Goal: Task Accomplishment & Management: Manage account settings

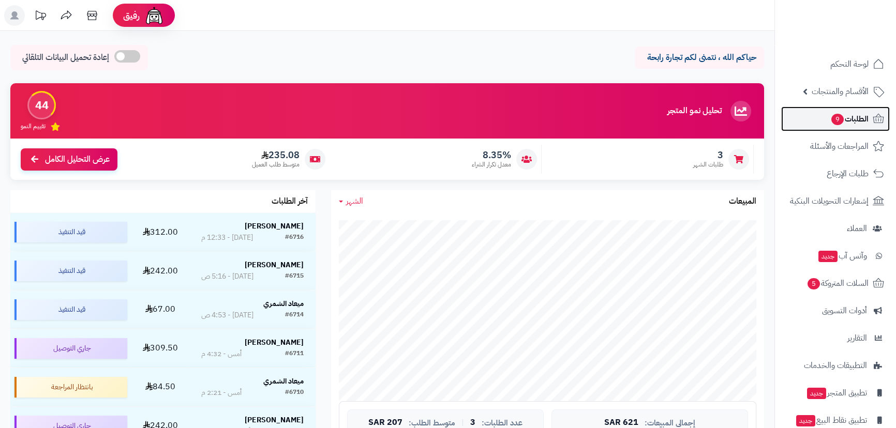
click at [844, 115] on span "الطلبات 9" at bounding box center [850, 119] width 38 height 14
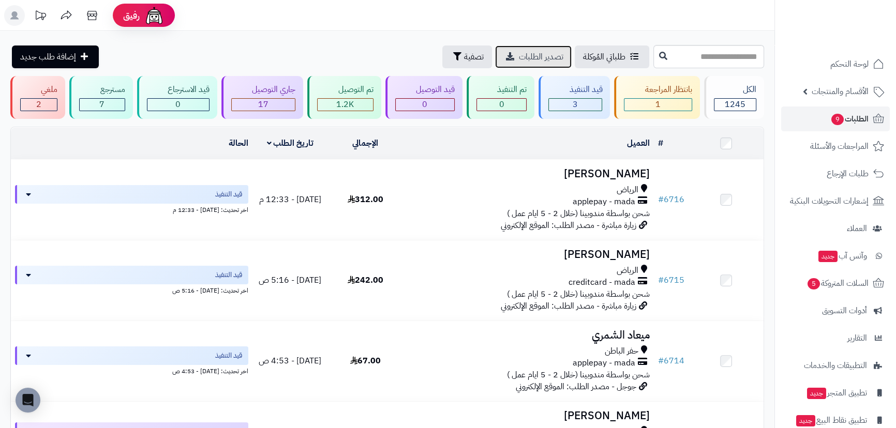
click at [519, 62] on span "تصدير الطلبات" at bounding box center [541, 57] width 45 height 12
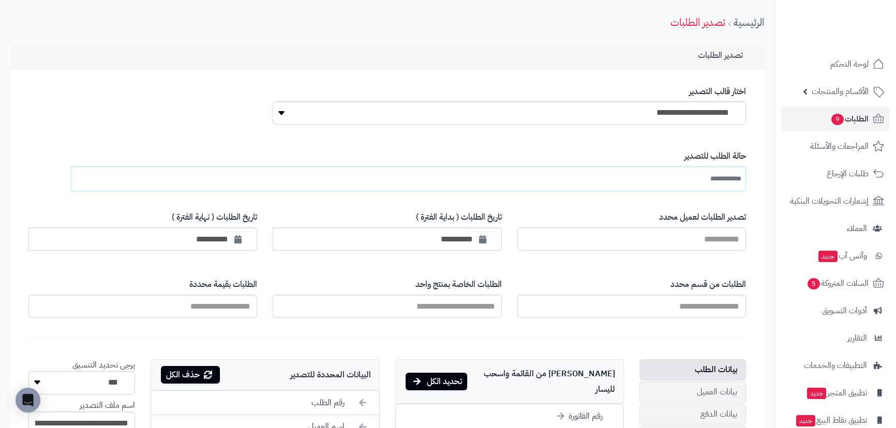
scroll to position [94, 0]
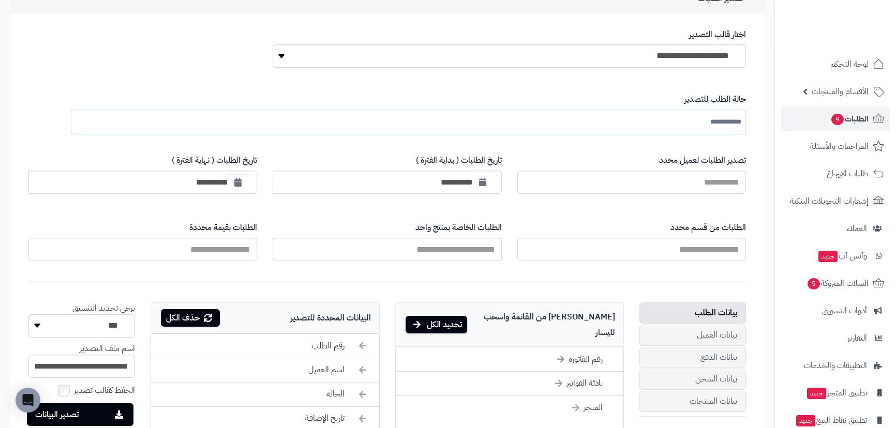
click at [470, 182] on button "button" at bounding box center [482, 182] width 28 height 19
click at [516, 235] on td "1" at bounding box center [518, 236] width 18 height 16
type input "**********"
click at [239, 179] on icon "button" at bounding box center [237, 182] width 7 height 8
click at [363, 238] on td "31" at bounding box center [363, 236] width 18 height 16
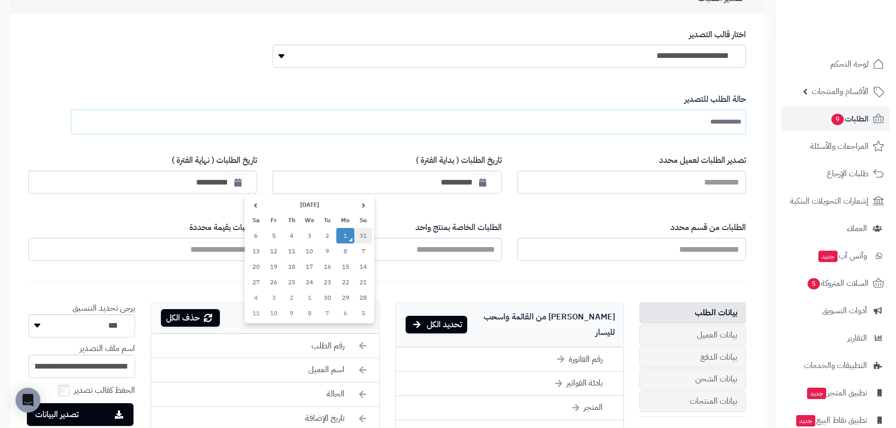
type input "**********"
click at [423, 249] on input "text" at bounding box center [387, 249] width 229 height 23
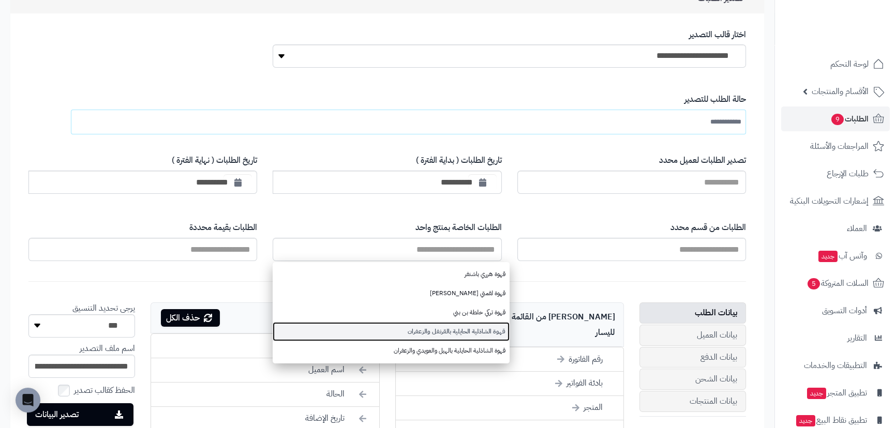
click at [466, 328] on link "قهوة الشاذلية الحايلية بالقرنفل والزعفران" at bounding box center [391, 331] width 236 height 19
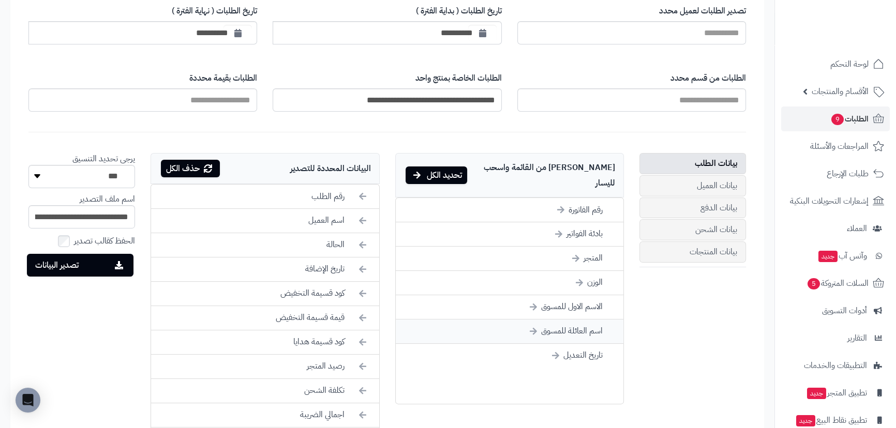
scroll to position [282, 0]
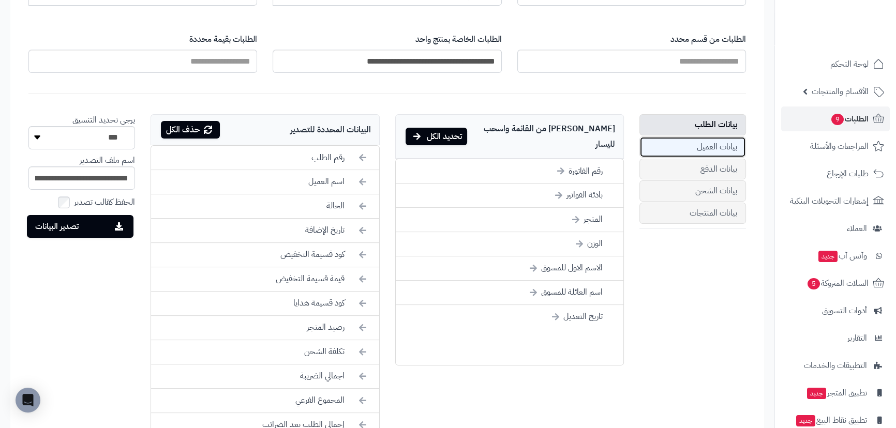
click at [698, 149] on link "بيانات العميل" at bounding box center [693, 147] width 107 height 21
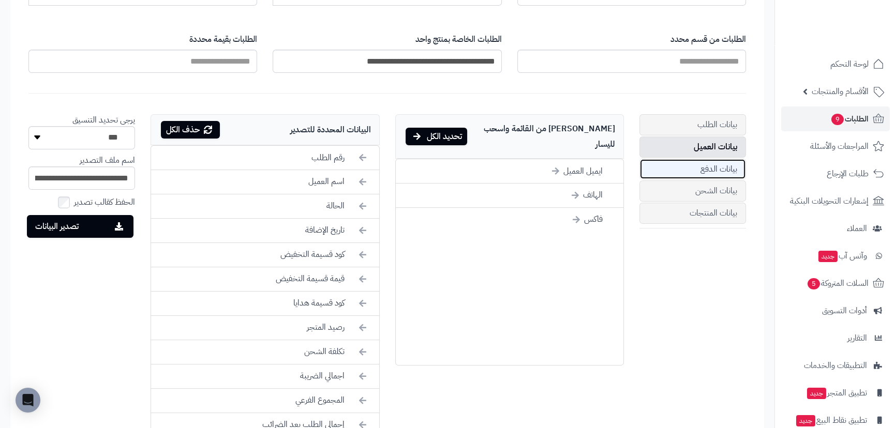
click at [707, 159] on link "بيانات الدفع" at bounding box center [693, 169] width 107 height 21
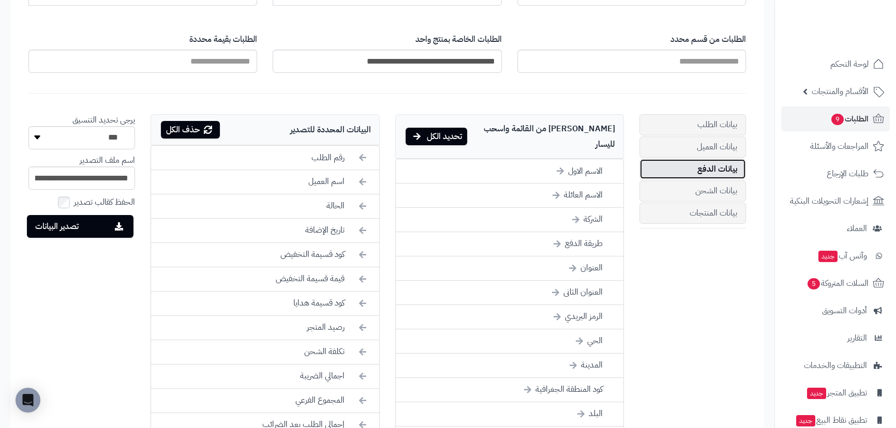
click at [707, 176] on link "بيانات الدفع" at bounding box center [693, 169] width 107 height 21
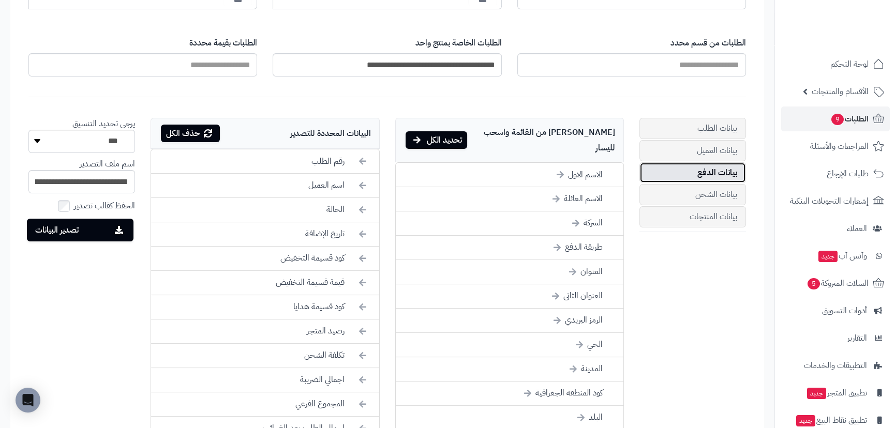
scroll to position [188, 0]
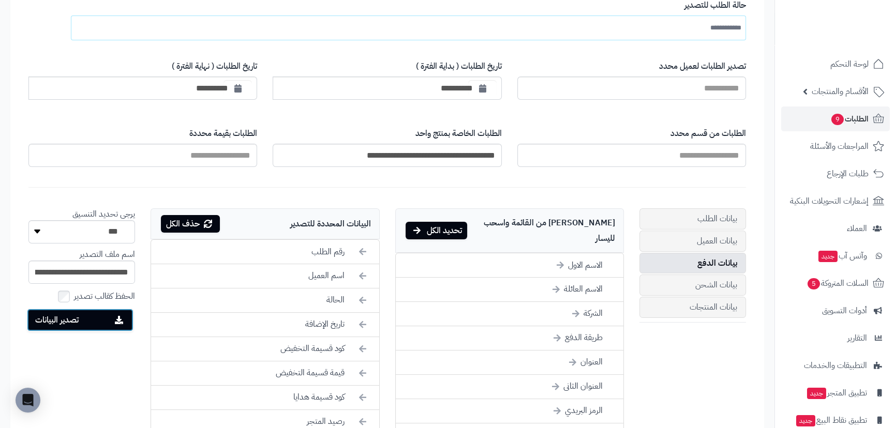
click at [104, 316] on button "تصدير البيانات" at bounding box center [80, 320] width 107 height 23
click at [470, 150] on input "**********" at bounding box center [387, 155] width 229 height 23
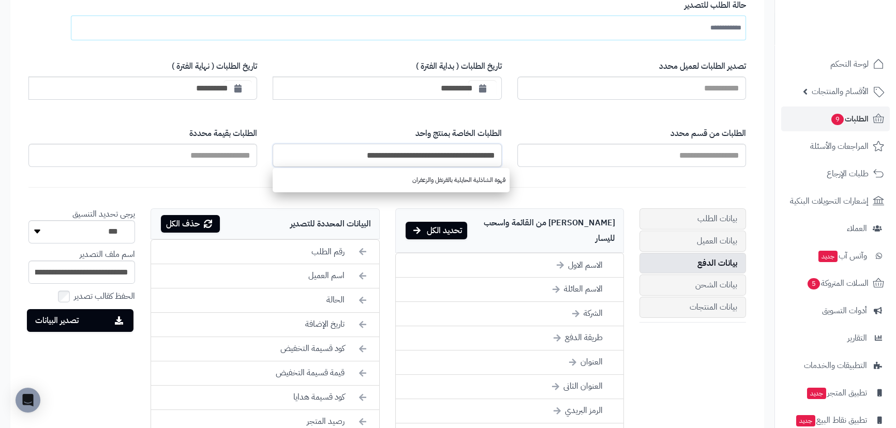
click at [469, 150] on input "**********" at bounding box center [387, 155] width 229 height 23
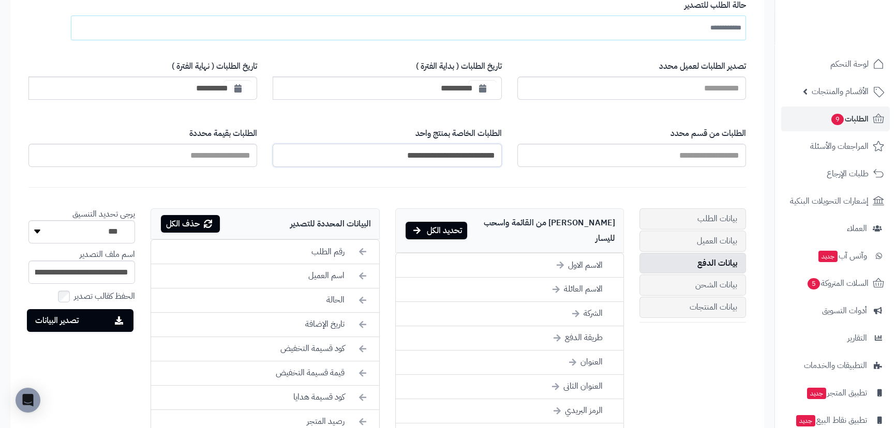
click at [398, 157] on input "**********" at bounding box center [387, 155] width 229 height 23
type input "*"
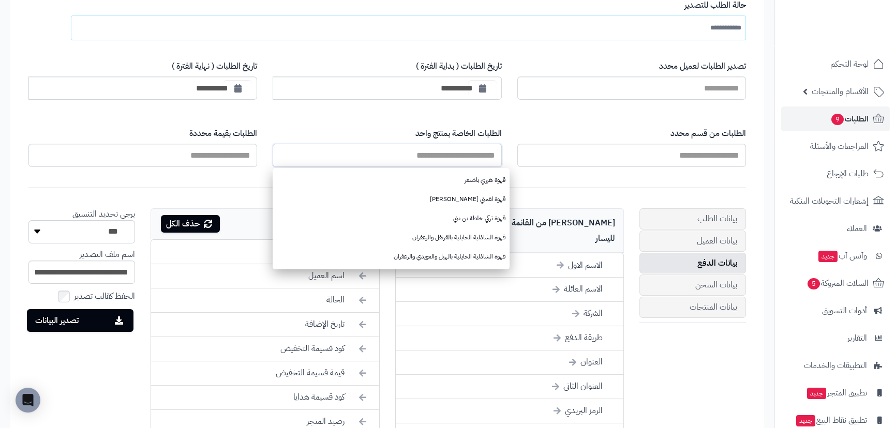
type input "*"
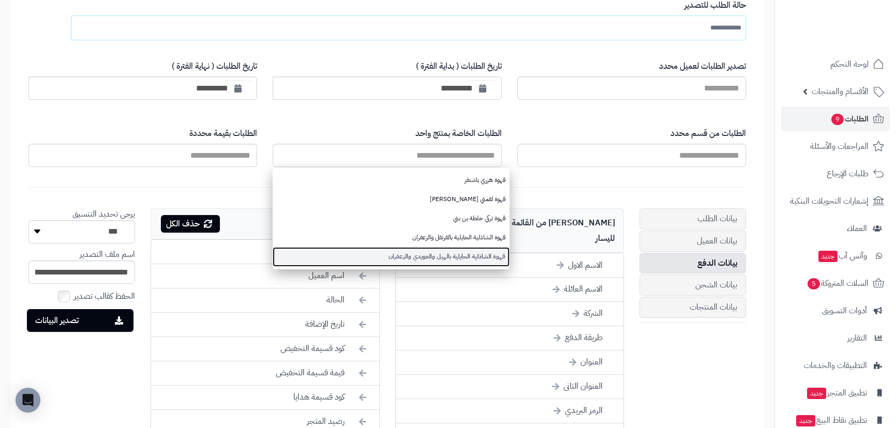
click at [460, 253] on link "قهوة الشاذلية الحايلية بالهيل والعويدي والزعفران" at bounding box center [391, 256] width 236 height 19
type input "**********"
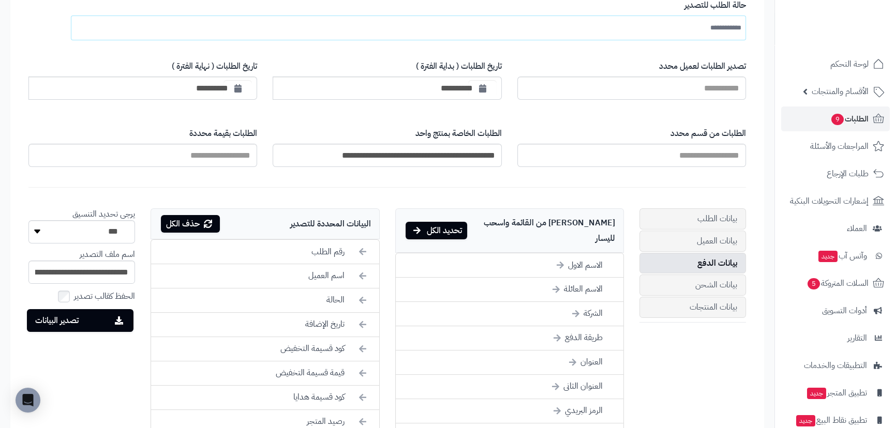
click at [70, 328] on div "تصدير البيانات" at bounding box center [448, 334] width 896 height 12
click at [111, 320] on button "تصدير البيانات" at bounding box center [80, 320] width 107 height 23
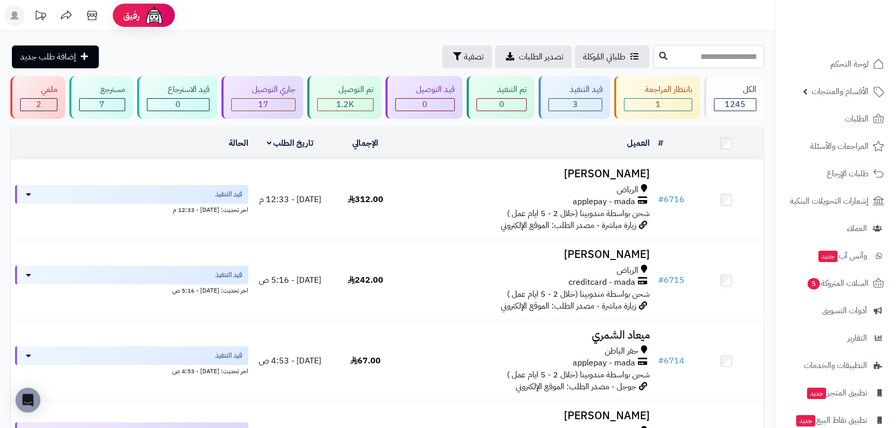
click at [691, 50] on input "text" at bounding box center [709, 56] width 111 height 23
type input "****"
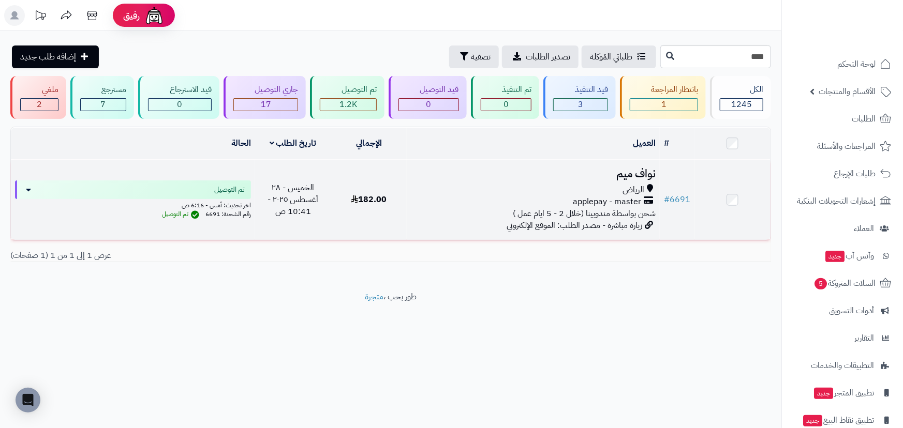
click at [639, 173] on h3 "نواف ميم" at bounding box center [533, 174] width 245 height 12
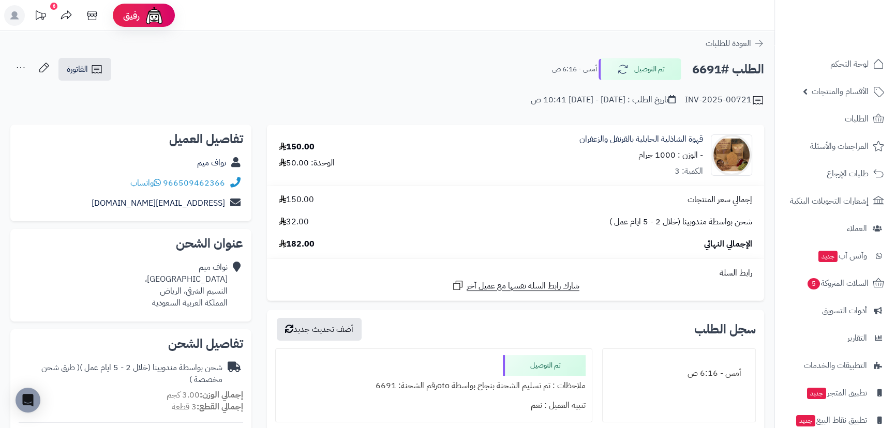
click at [527, 264] on td "رابط السلة شارك رابط السلة نفسها مع عميل آخر" at bounding box center [515, 279] width 497 height 41
click at [856, 65] on span "لوحة التحكم" at bounding box center [850, 64] width 38 height 14
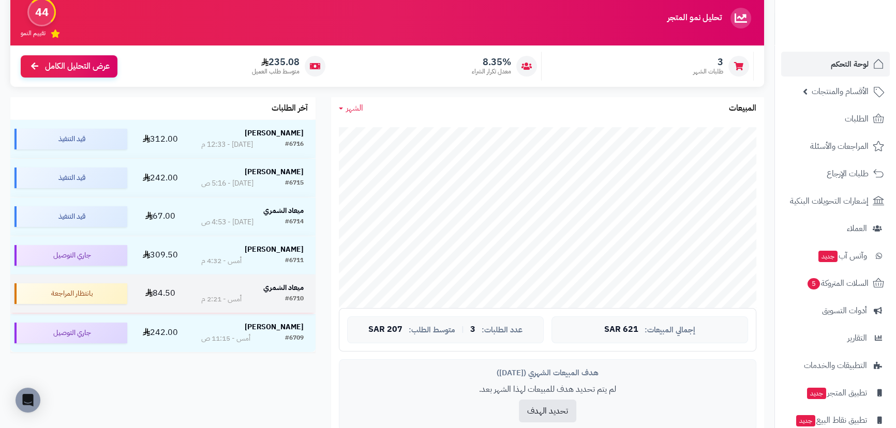
scroll to position [94, 0]
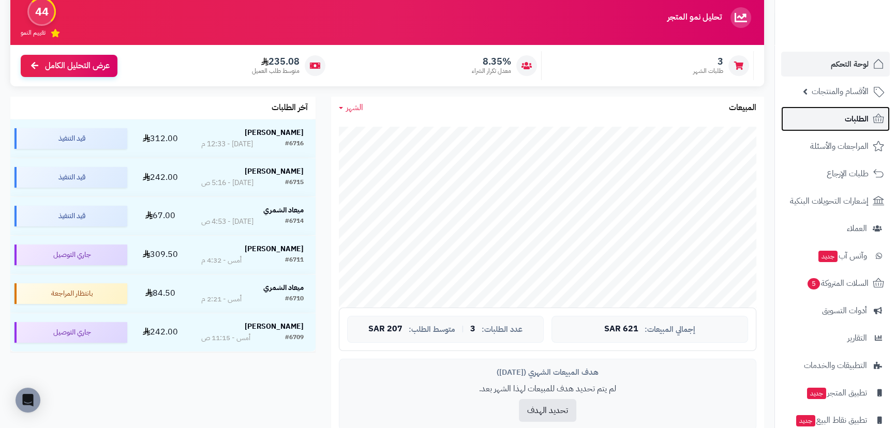
click at [867, 115] on span "الطلبات" at bounding box center [857, 119] width 24 height 14
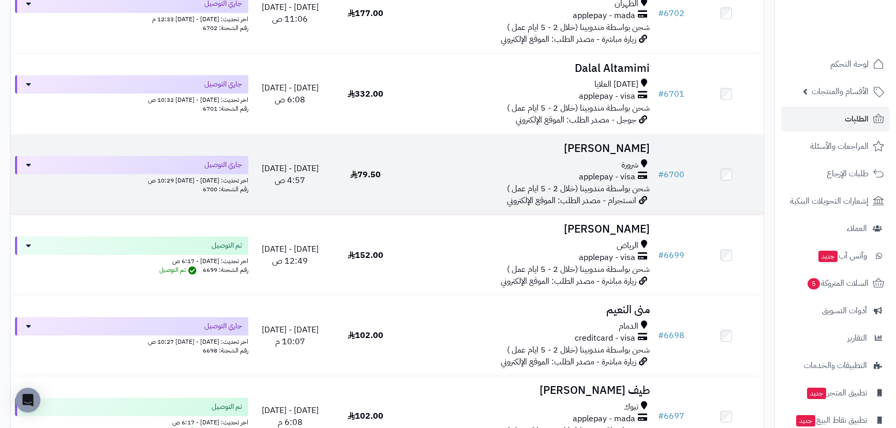
scroll to position [1129, 0]
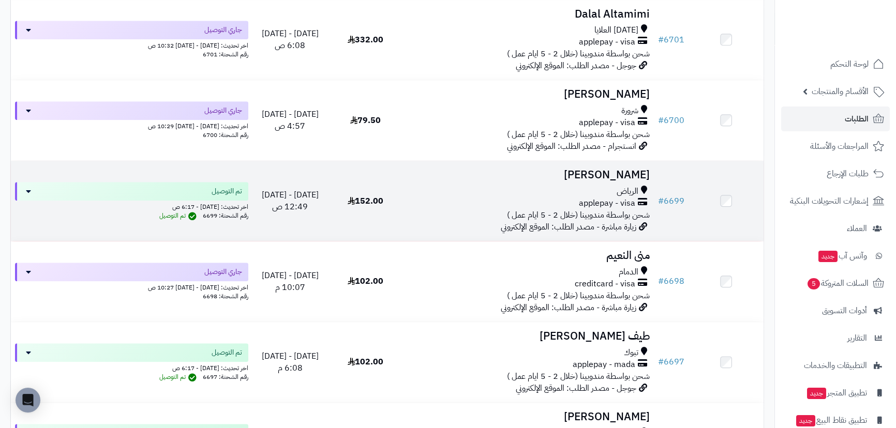
click at [616, 173] on h3 "سلطان الشمري" at bounding box center [528, 175] width 243 height 12
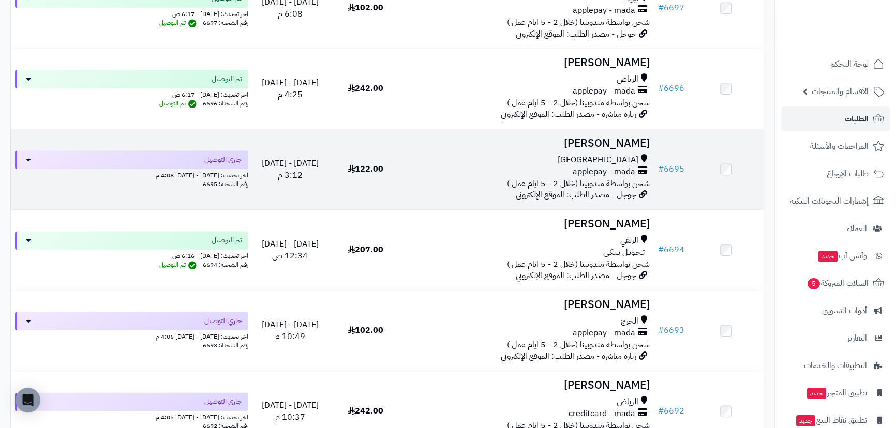
scroll to position [1599, 0]
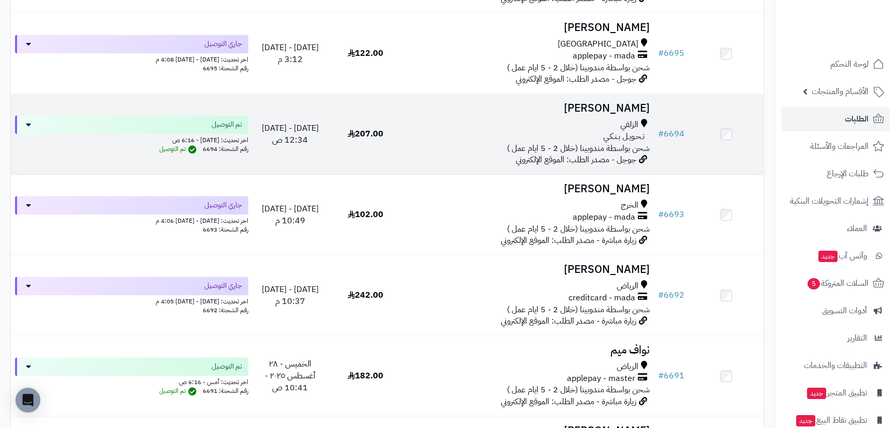
click at [632, 104] on h3 "سليمان التميمي" at bounding box center [528, 108] width 243 height 12
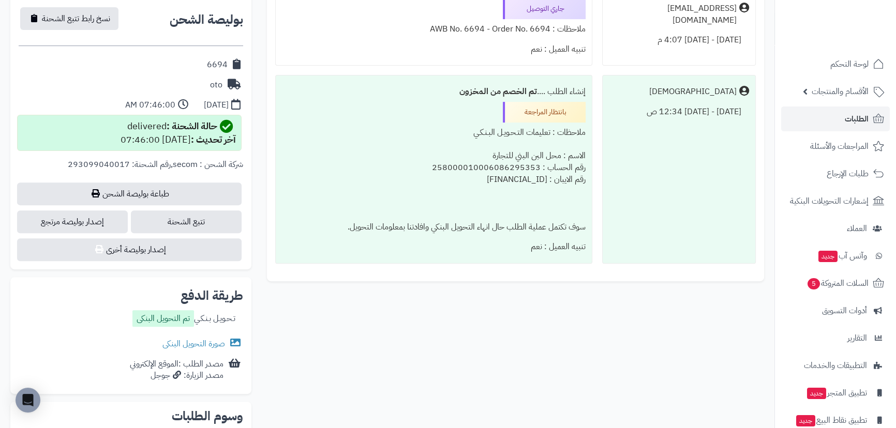
scroll to position [564, 0]
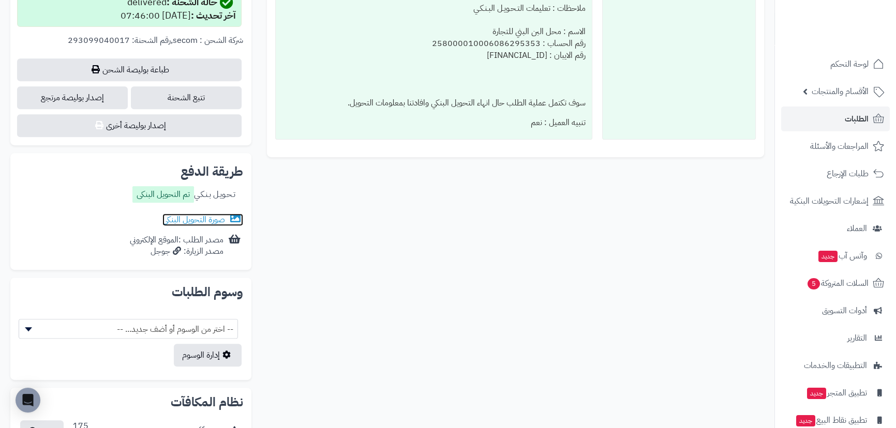
click at [236, 220] on icon at bounding box center [234, 219] width 13 height 10
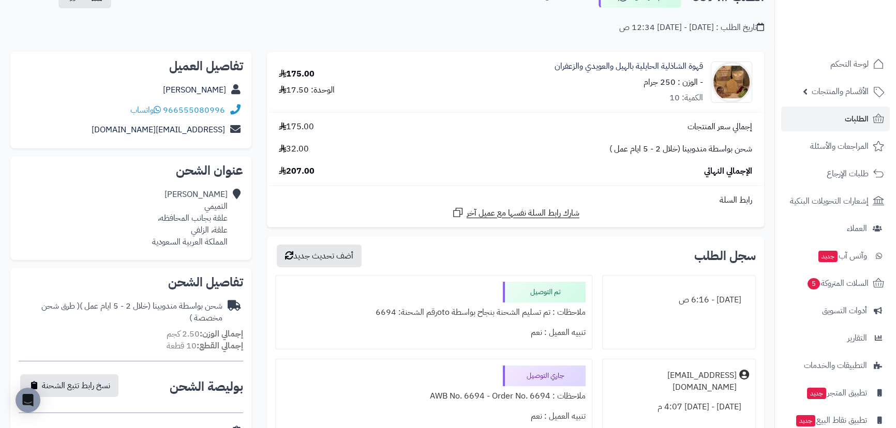
scroll to position [0, 0]
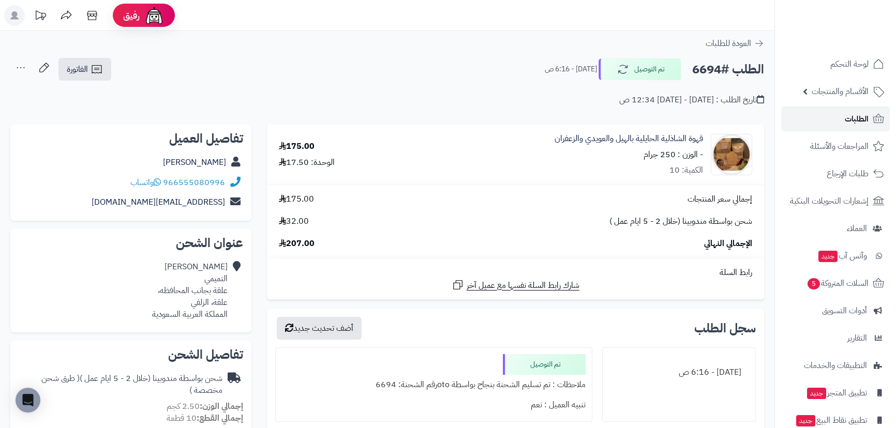
click at [856, 120] on span "الطلبات" at bounding box center [857, 119] width 24 height 14
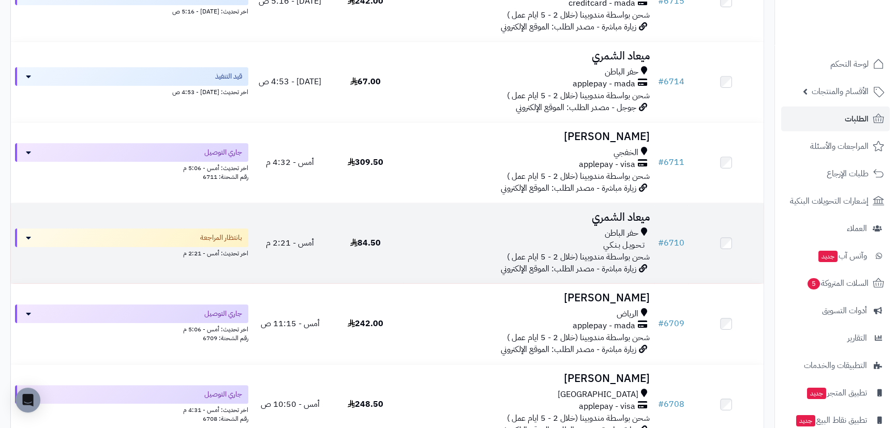
scroll to position [235, 0]
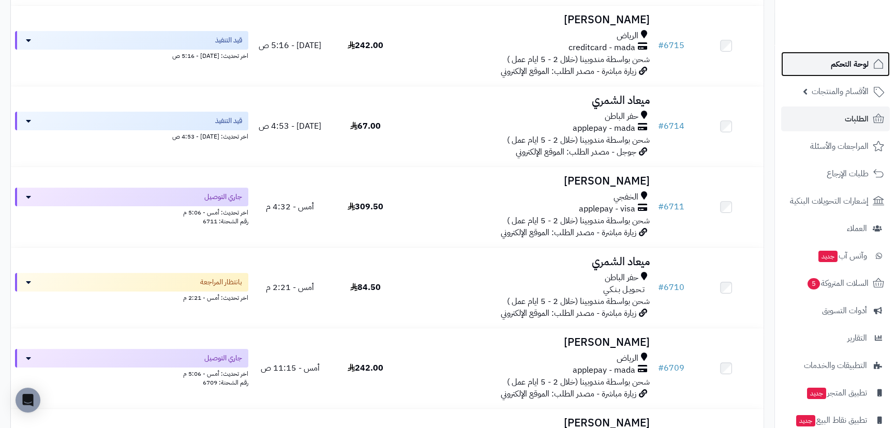
click at [860, 68] on span "لوحة التحكم" at bounding box center [850, 64] width 38 height 14
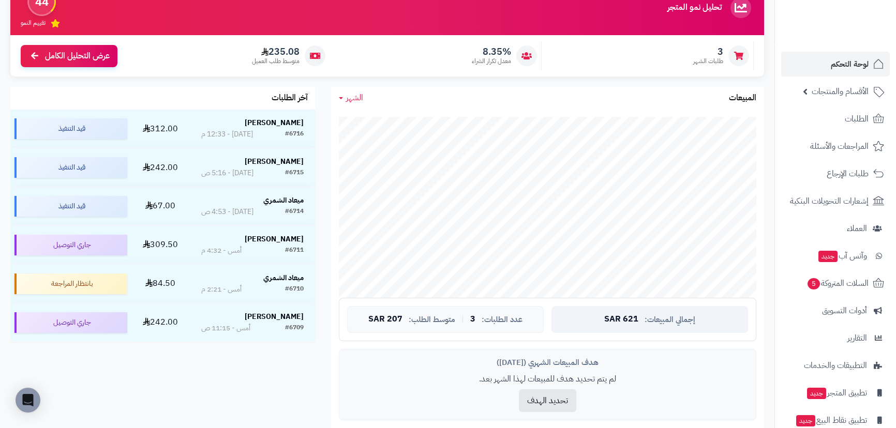
scroll to position [94, 0]
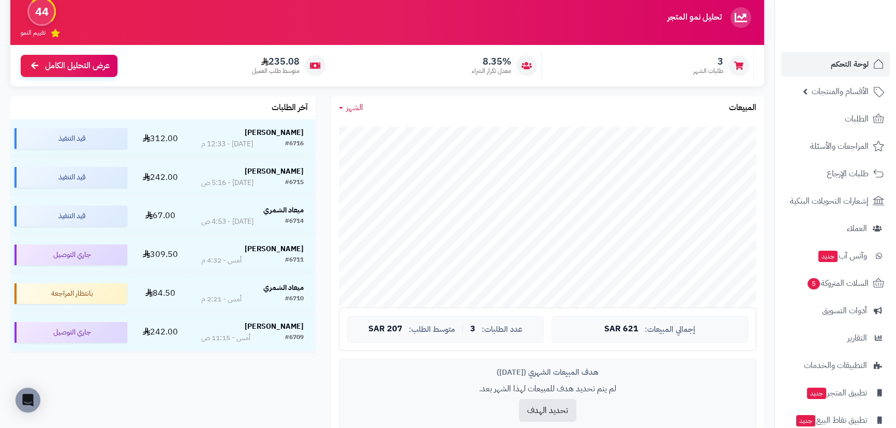
click at [357, 115] on div "الشهر اليوم الأسبوع الشهر السنة المبيعات" at bounding box center [547, 108] width 433 height 22
click at [357, 113] on div "الشهر اليوم الأسبوع الشهر السنة المبيعات" at bounding box center [547, 108] width 433 height 22
click at [356, 110] on span "الشهر" at bounding box center [354, 107] width 17 height 12
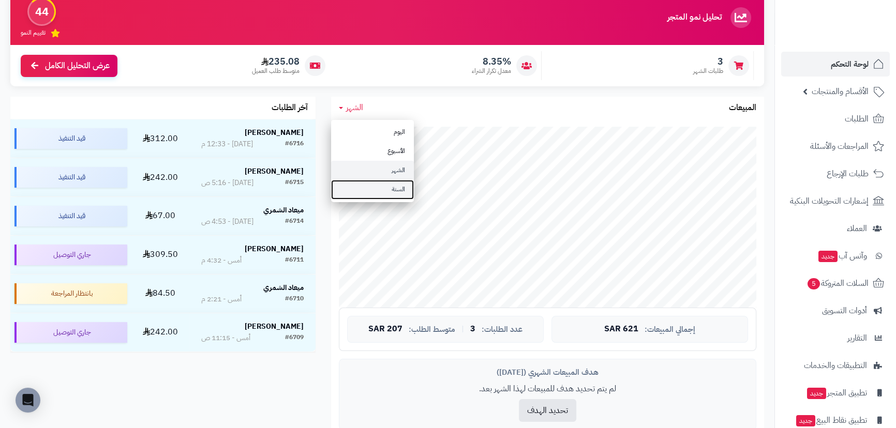
click at [400, 188] on link "السنة" at bounding box center [372, 189] width 83 height 19
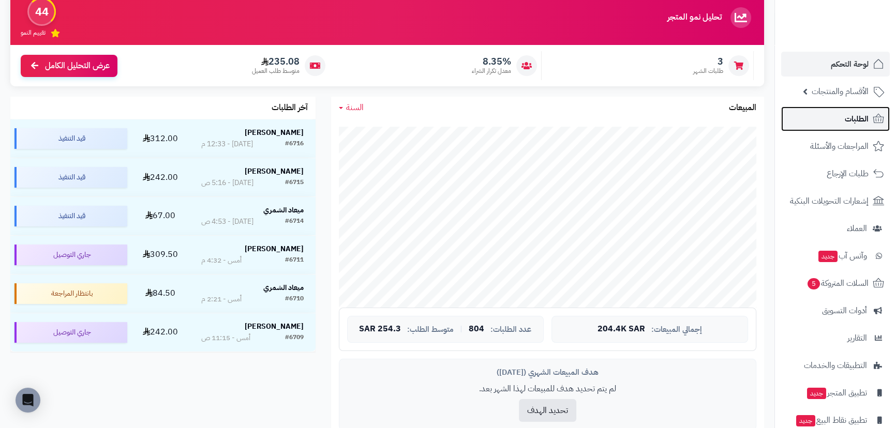
click at [849, 119] on span "الطلبات" at bounding box center [857, 119] width 24 height 14
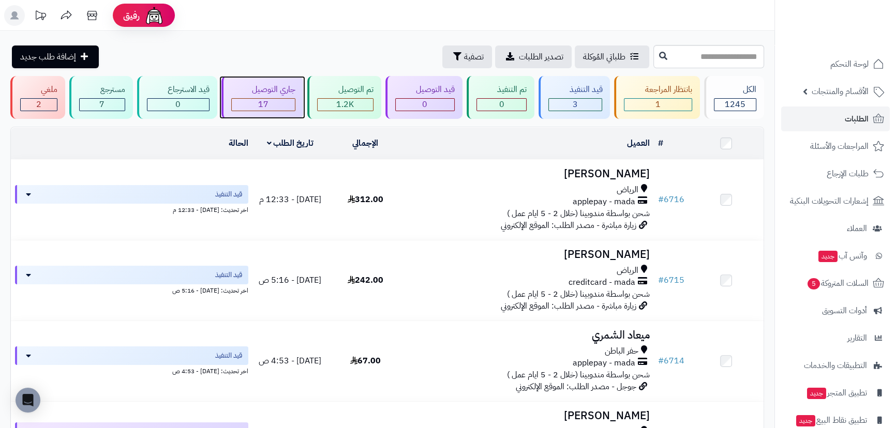
click at [278, 109] on div "17" at bounding box center [263, 105] width 63 height 12
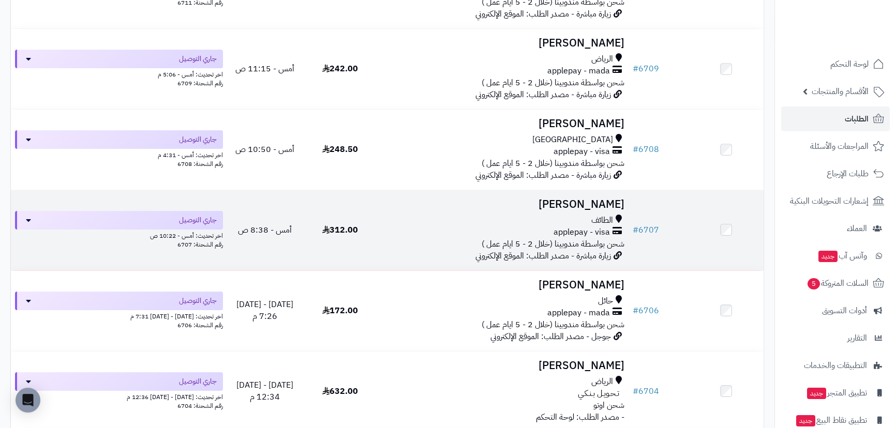
scroll to position [235, 0]
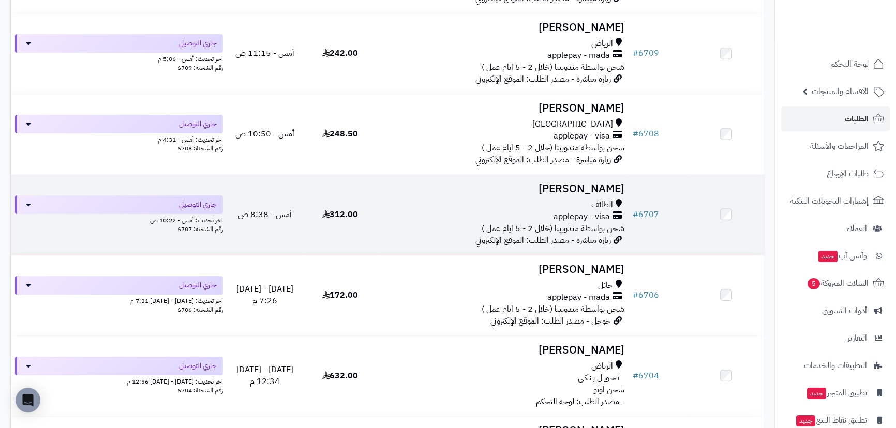
click at [730, 207] on td at bounding box center [727, 215] width 76 height 80
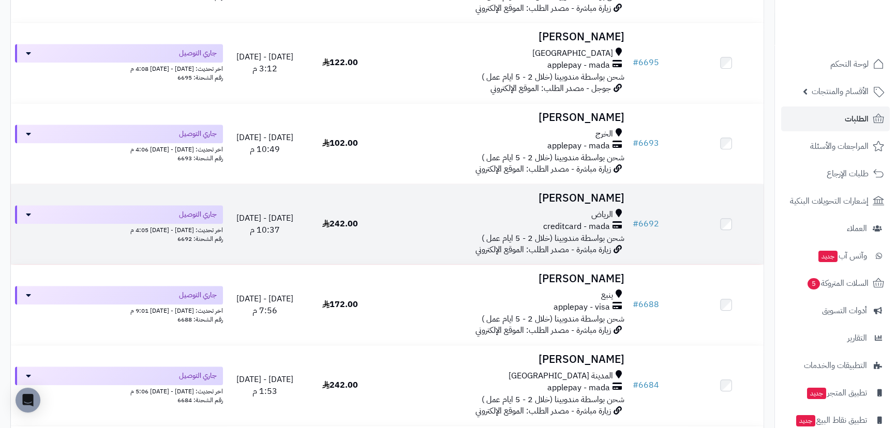
scroll to position [1035, 0]
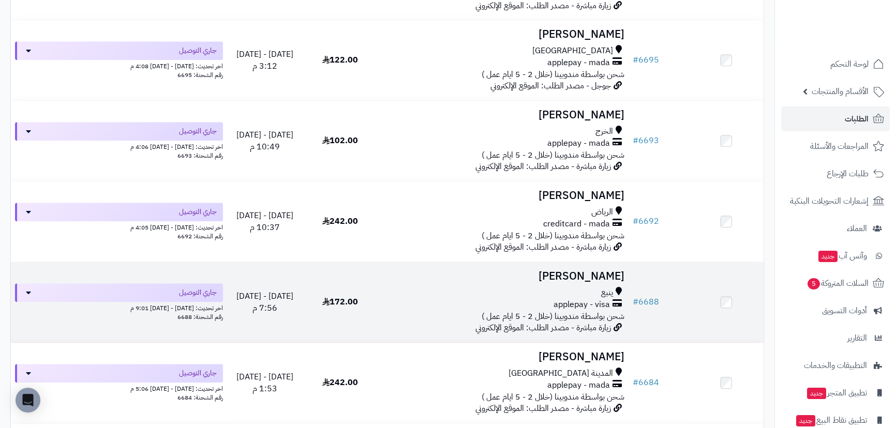
click at [728, 309] on td at bounding box center [727, 302] width 76 height 80
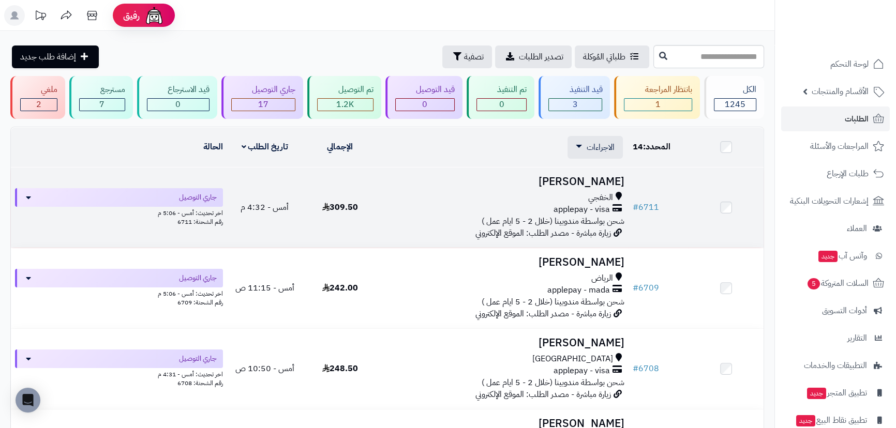
scroll to position [0, 0]
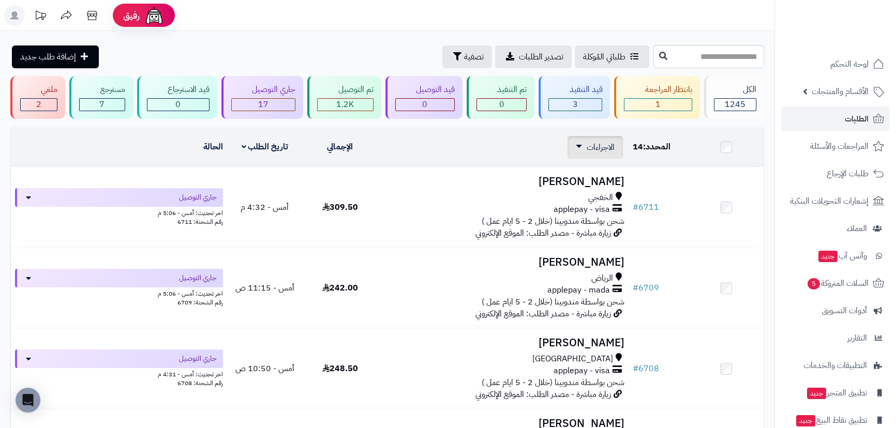
click at [600, 149] on span "الاجراءات" at bounding box center [601, 147] width 28 height 12
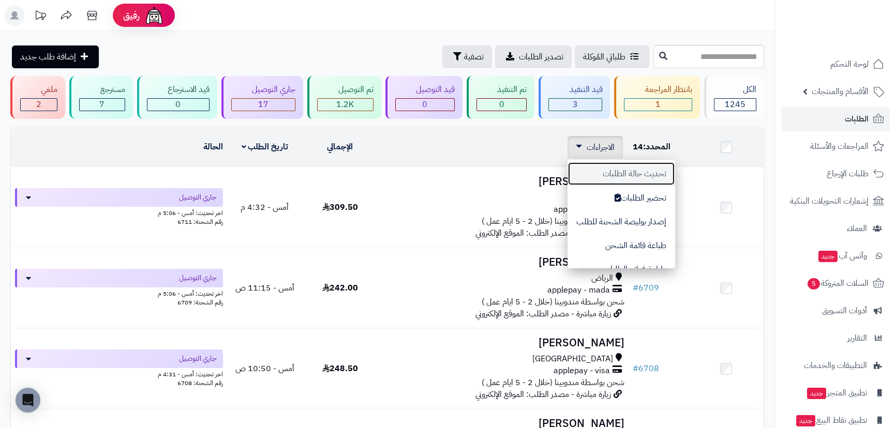
click at [657, 171] on button "تحديث حالة الطلبات" at bounding box center [622, 174] width 108 height 24
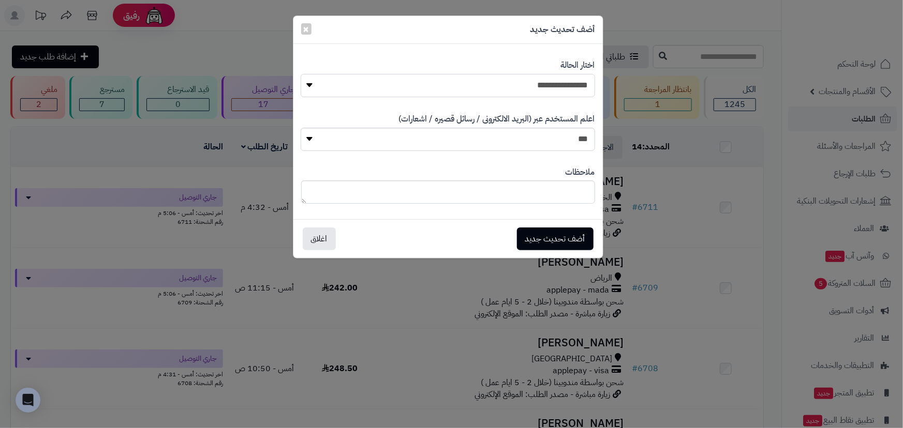
click at [536, 81] on select "**********" at bounding box center [448, 85] width 294 height 23
select select "**"
click at [301, 74] on select "**********" at bounding box center [448, 85] width 294 height 23
click at [555, 236] on button "أضف تحديث جديد" at bounding box center [555, 238] width 77 height 23
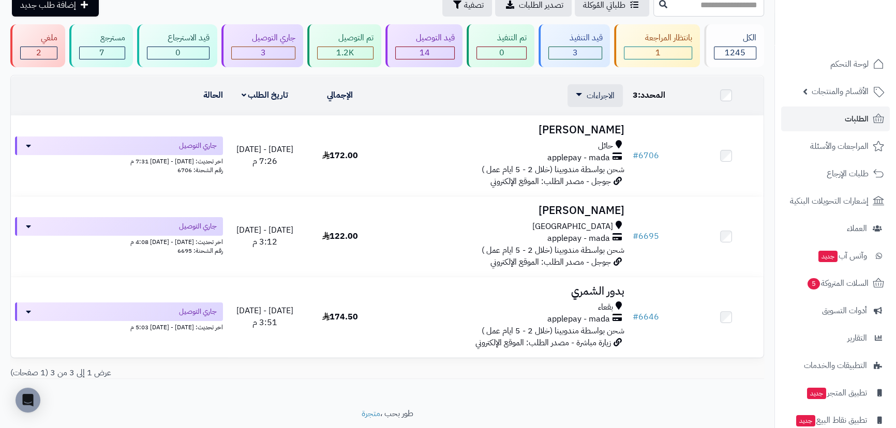
scroll to position [36, 0]
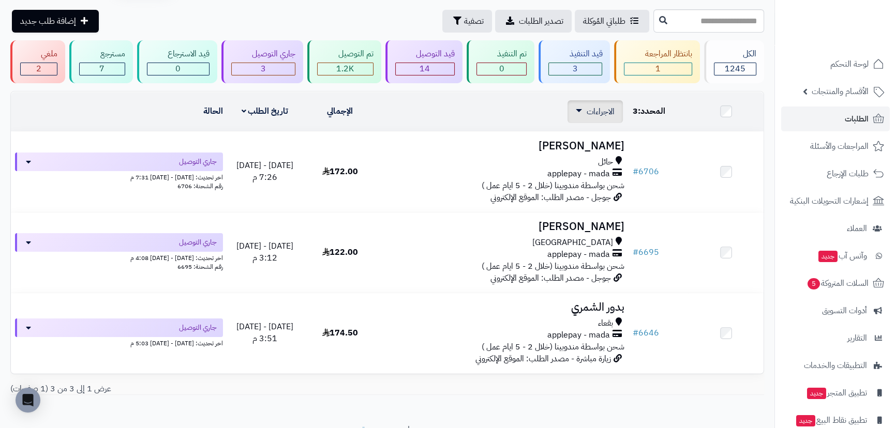
click at [577, 116] on link "الاجراءات" at bounding box center [595, 112] width 39 height 12
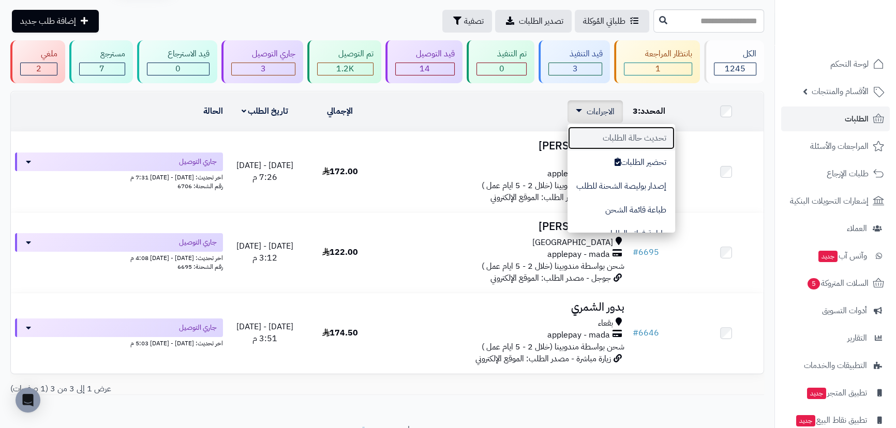
click at [631, 140] on button "تحديث حالة الطلبات" at bounding box center [622, 138] width 108 height 24
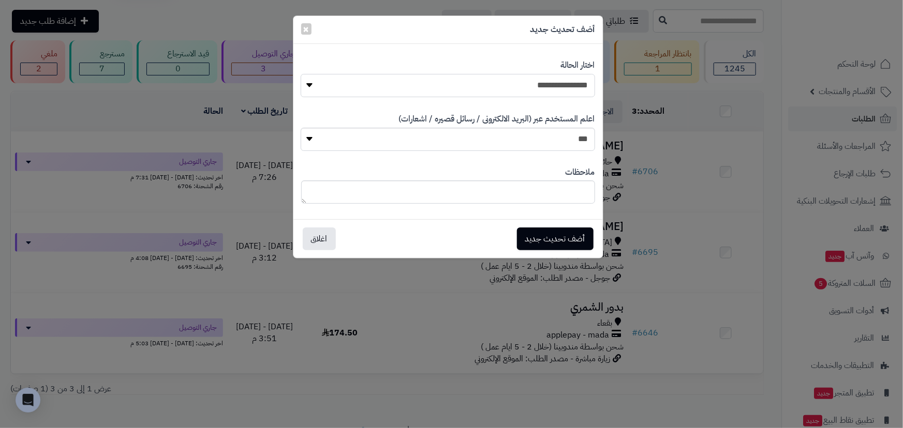
drag, startPoint x: 572, startPoint y: 88, endPoint x: 574, endPoint y: 97, distance: 9.0
click at [572, 88] on select "**********" at bounding box center [448, 85] width 294 height 23
select select "**"
click at [301, 74] on select "**********" at bounding box center [448, 85] width 294 height 23
click at [574, 241] on button "أضف تحديث جديد" at bounding box center [555, 238] width 77 height 23
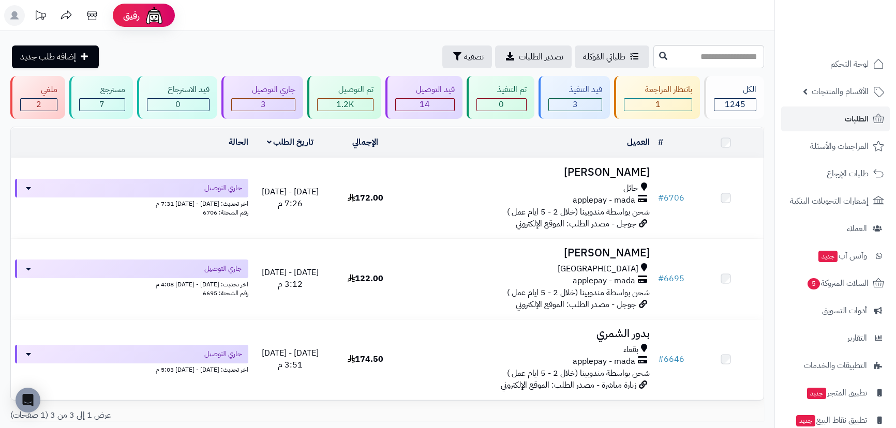
scroll to position [36, 0]
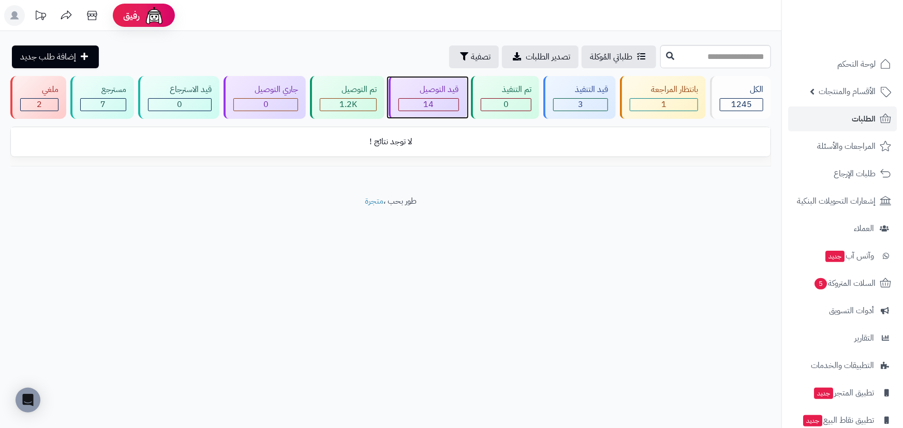
click at [445, 95] on div "قيد التوصيل" at bounding box center [428, 90] width 61 height 12
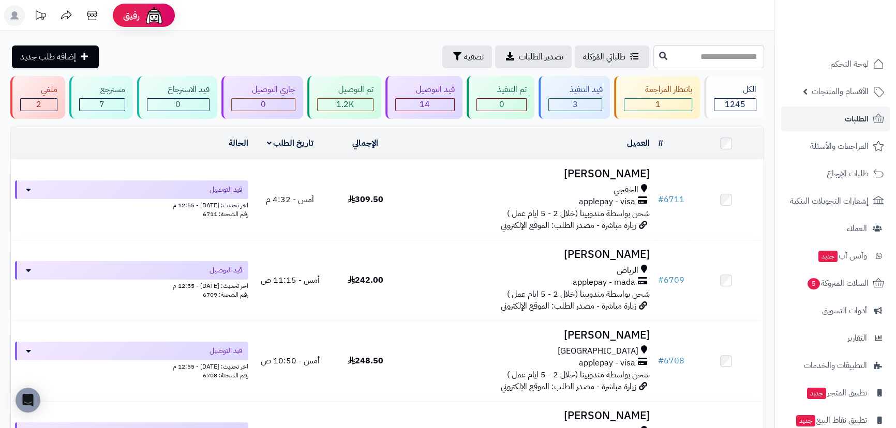
click at [714, 150] on td at bounding box center [727, 144] width 76 height 32
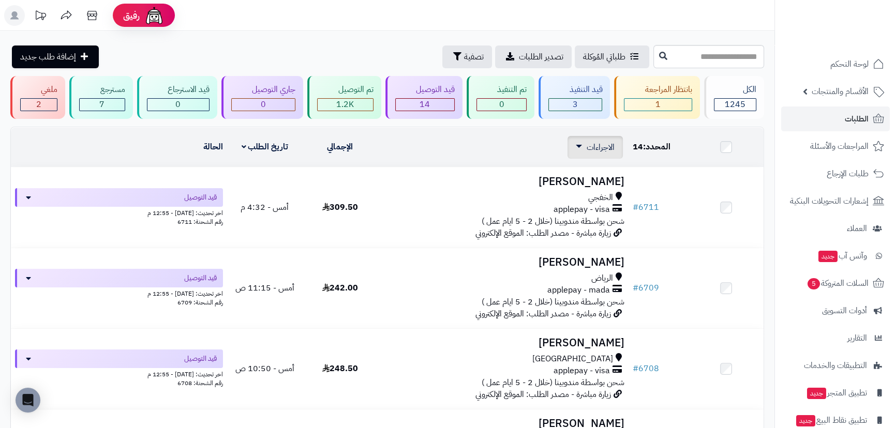
click at [587, 147] on span "الاجراءات" at bounding box center [601, 147] width 28 height 12
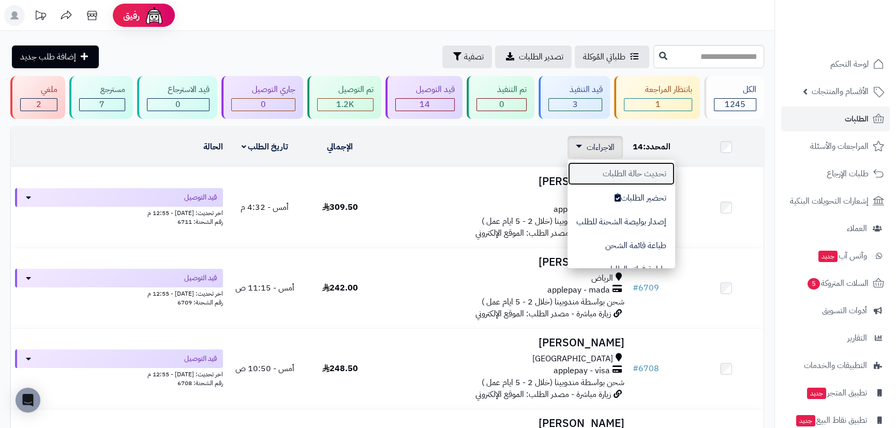
click at [614, 171] on button "تحديث حالة الطلبات" at bounding box center [622, 174] width 108 height 24
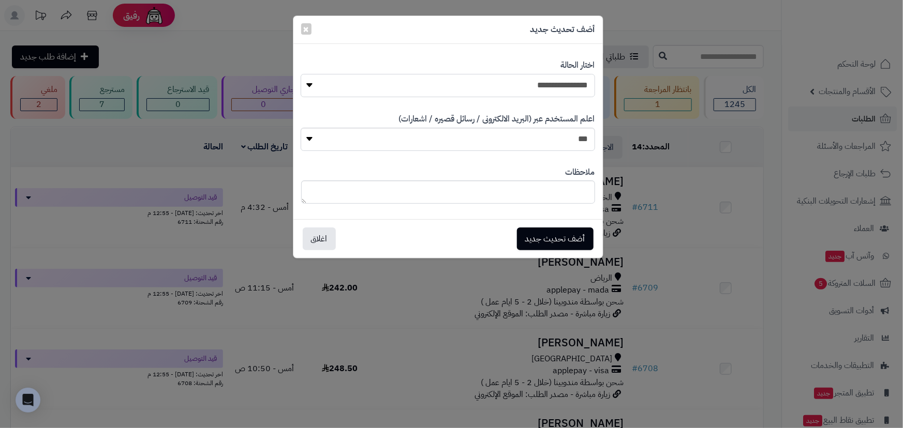
click at [530, 83] on select "**********" at bounding box center [448, 85] width 294 height 23
select select "**"
click at [301, 74] on select "**********" at bounding box center [448, 85] width 294 height 23
click at [568, 242] on button "أضف تحديث جديد" at bounding box center [555, 238] width 77 height 23
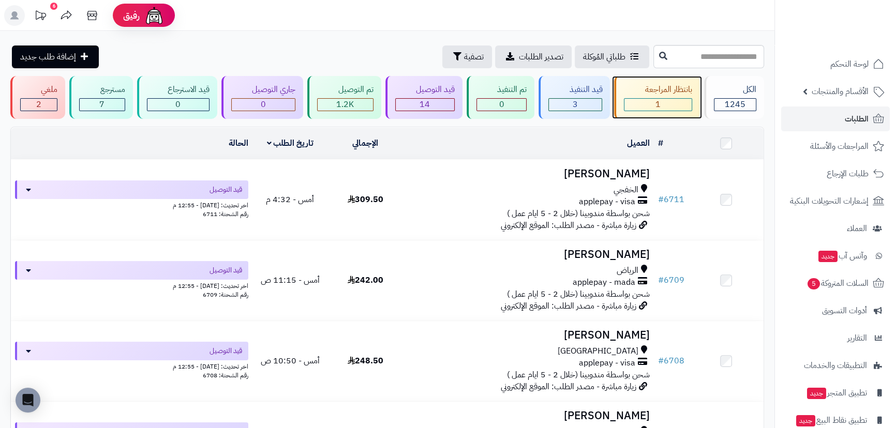
click at [654, 101] on div "1" at bounding box center [658, 105] width 67 height 12
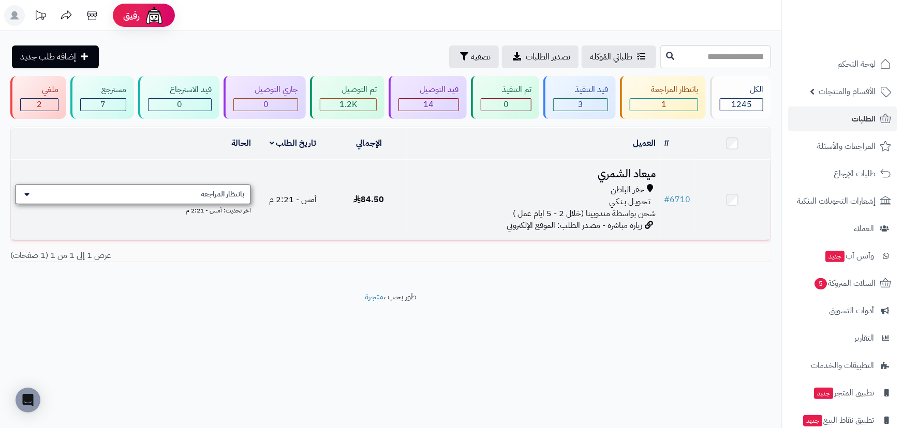
click at [44, 190] on div "بانتظار المراجعة" at bounding box center [133, 195] width 236 height 20
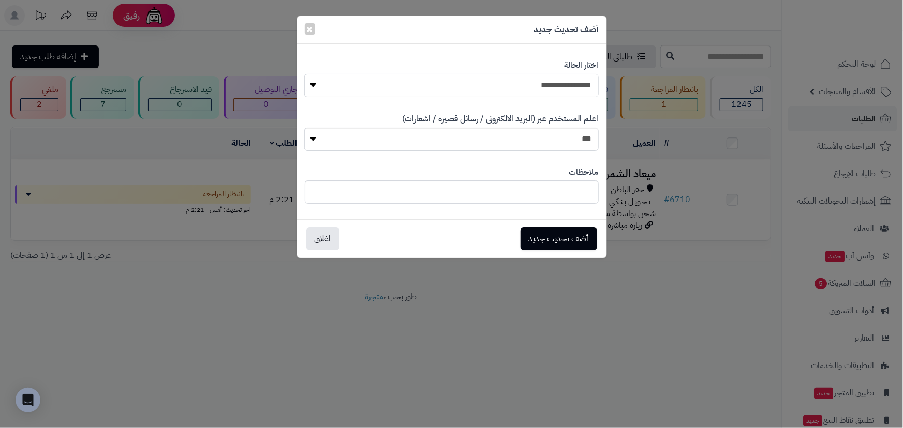
click at [411, 97] on select "**********" at bounding box center [451, 85] width 294 height 23
select select "**"
click at [304, 74] on select "**********" at bounding box center [451, 85] width 294 height 23
click at [576, 241] on button "أضف تحديث جديد" at bounding box center [559, 238] width 77 height 23
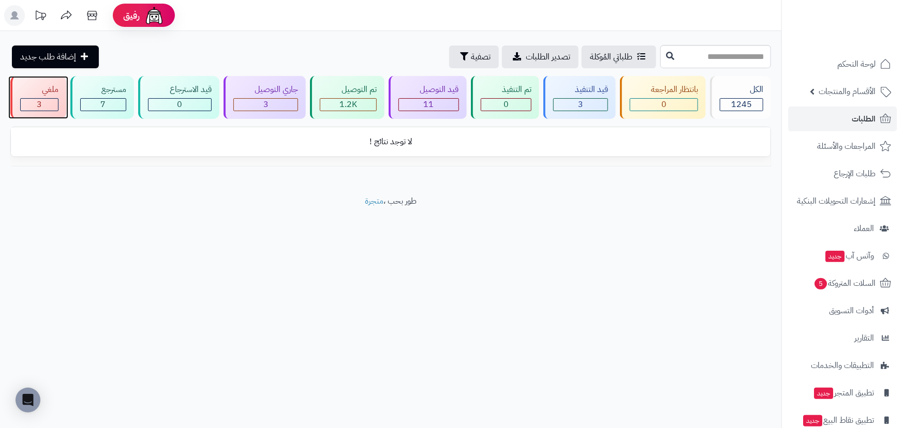
click at [64, 104] on div "ملغي 3" at bounding box center [38, 97] width 56 height 43
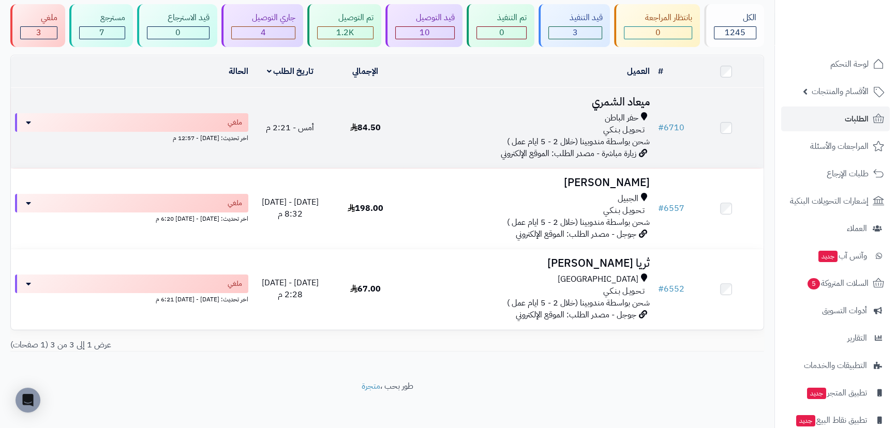
scroll to position [73, 0]
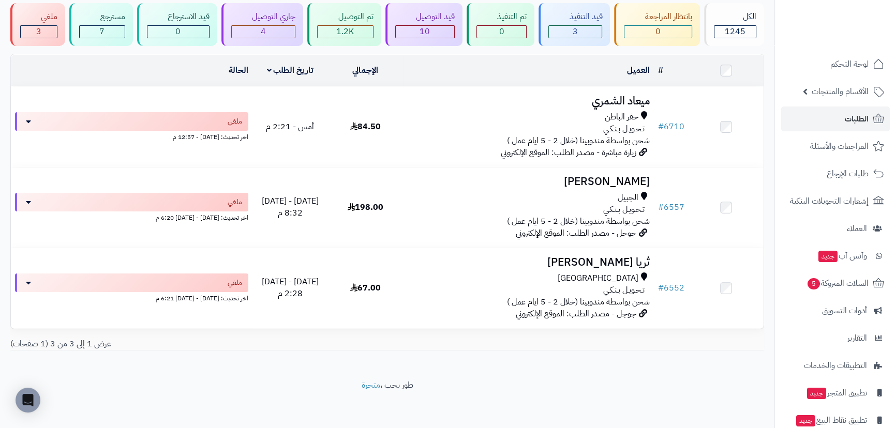
click at [713, 72] on td at bounding box center [727, 71] width 76 height 32
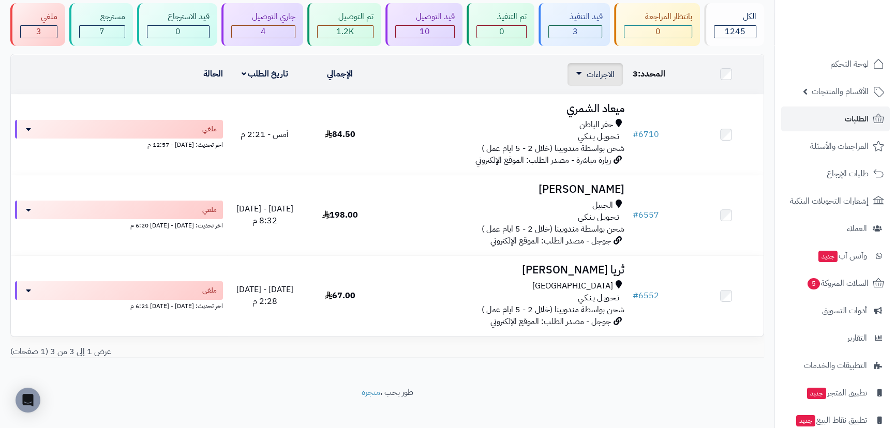
click at [597, 77] on span "الاجراءات" at bounding box center [601, 74] width 28 height 12
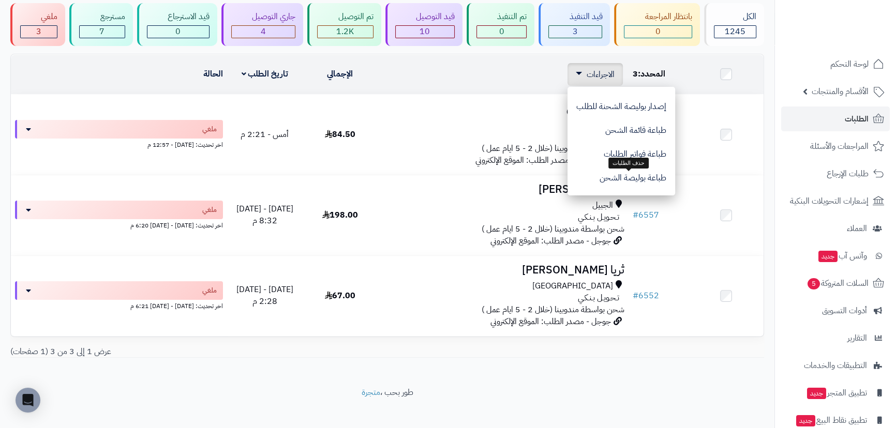
scroll to position [86, 0]
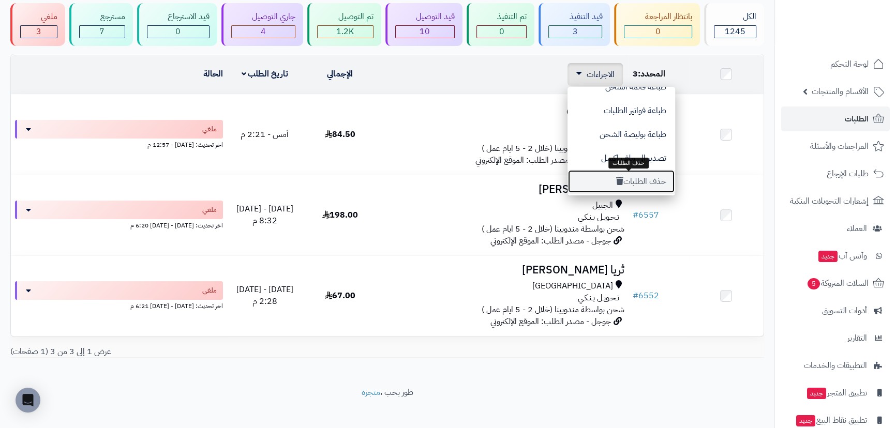
click at [633, 182] on button "حذف الطلبات" at bounding box center [622, 182] width 108 height 24
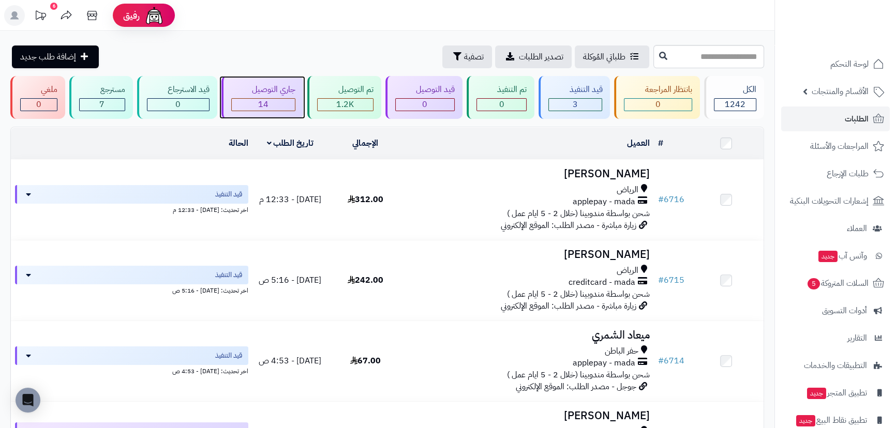
click at [274, 99] on div "14" at bounding box center [263, 105] width 63 height 12
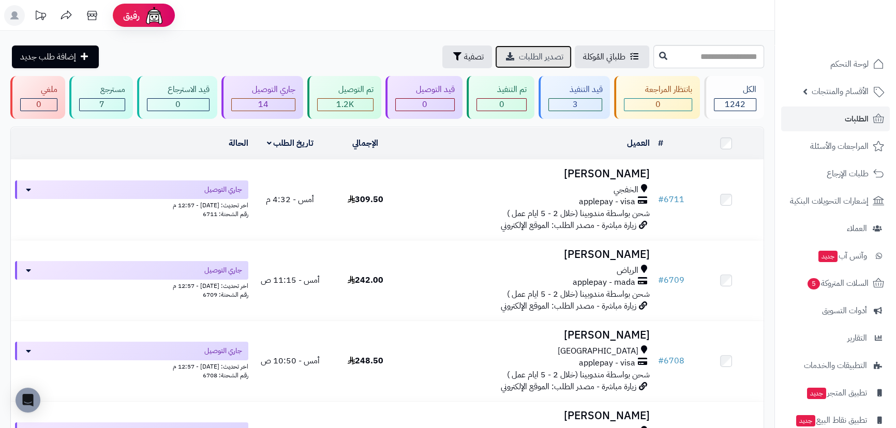
click at [519, 55] on span "تصدير الطلبات" at bounding box center [541, 57] width 45 height 12
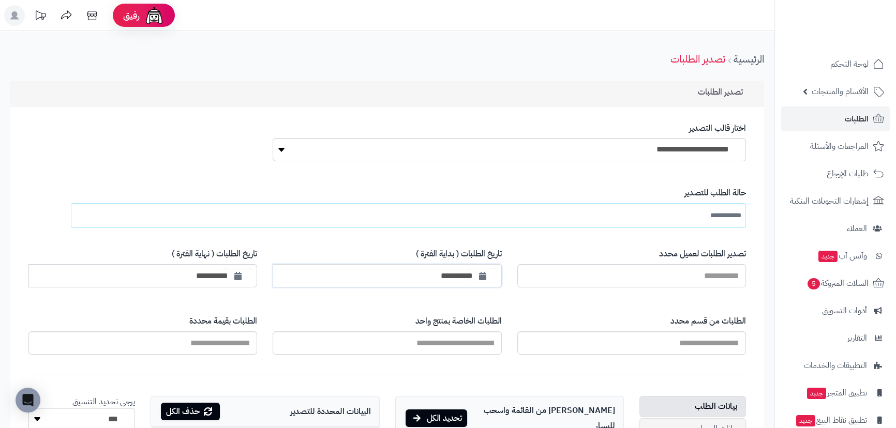
click at [462, 270] on input "**********" at bounding box center [387, 275] width 229 height 23
click at [486, 270] on button "button" at bounding box center [482, 276] width 28 height 19
click at [519, 326] on td "1" at bounding box center [518, 330] width 18 height 16
type input "**********"
click at [234, 272] on icon "button" at bounding box center [237, 276] width 7 height 8
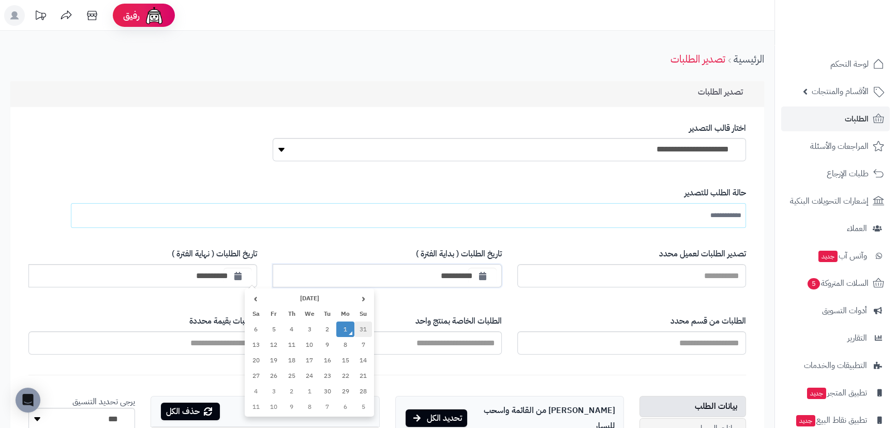
click at [362, 327] on td "31" at bounding box center [363, 330] width 18 height 16
type input "**********"
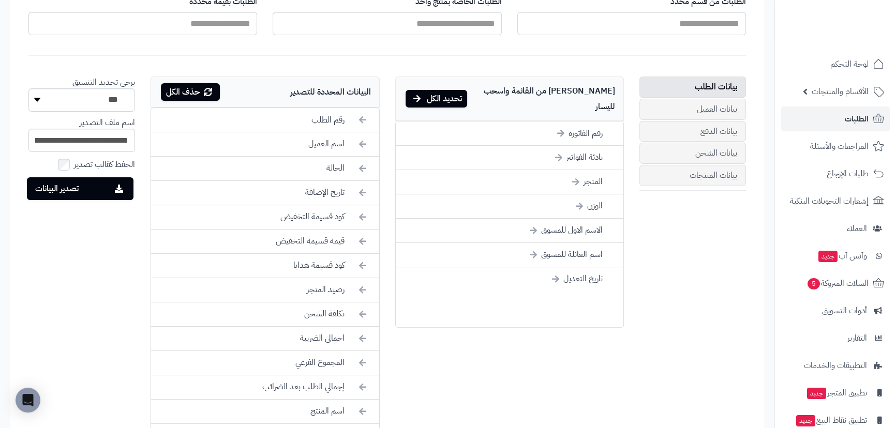
scroll to position [329, 0]
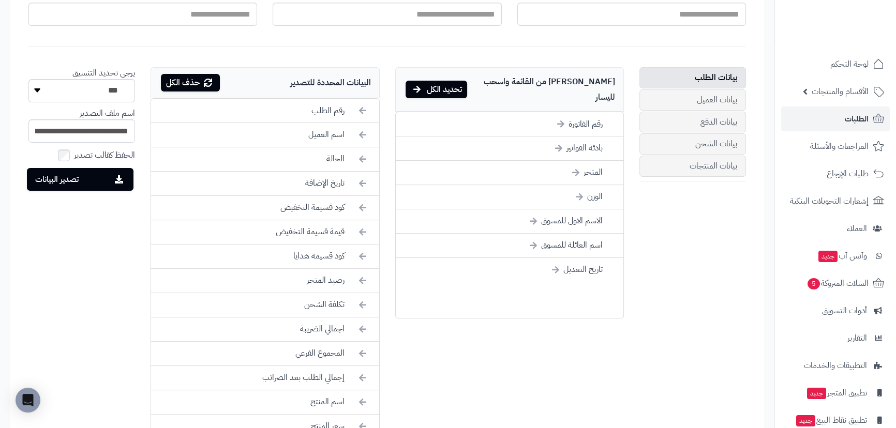
click at [443, 81] on div "تحديد الكل" at bounding box center [437, 90] width 62 height 18
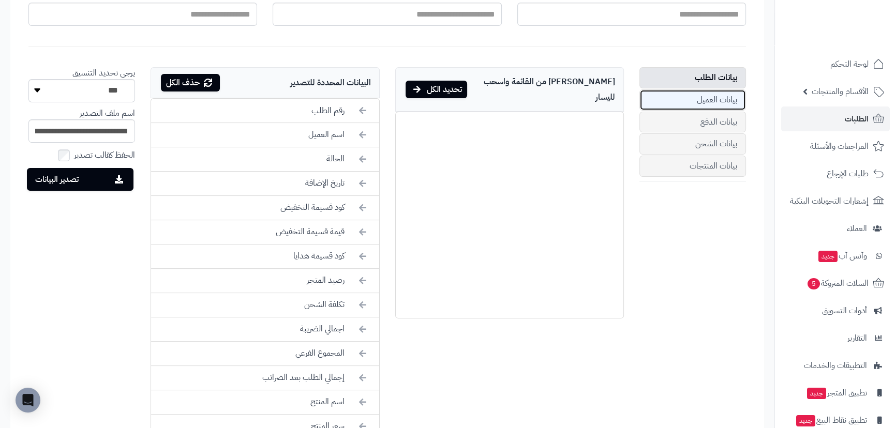
click at [687, 101] on link "بيانات العميل" at bounding box center [693, 100] width 107 height 21
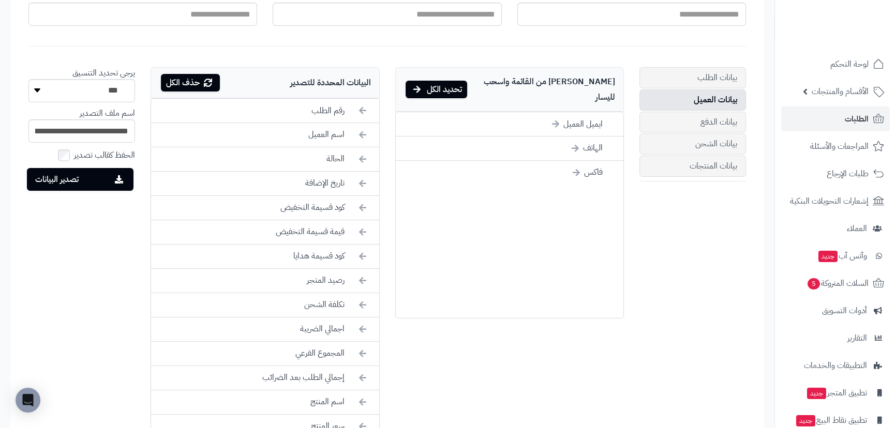
click at [447, 81] on div "تحديد الكل" at bounding box center [437, 90] width 62 height 18
click at [720, 117] on link "بيانات الدفع" at bounding box center [693, 122] width 107 height 21
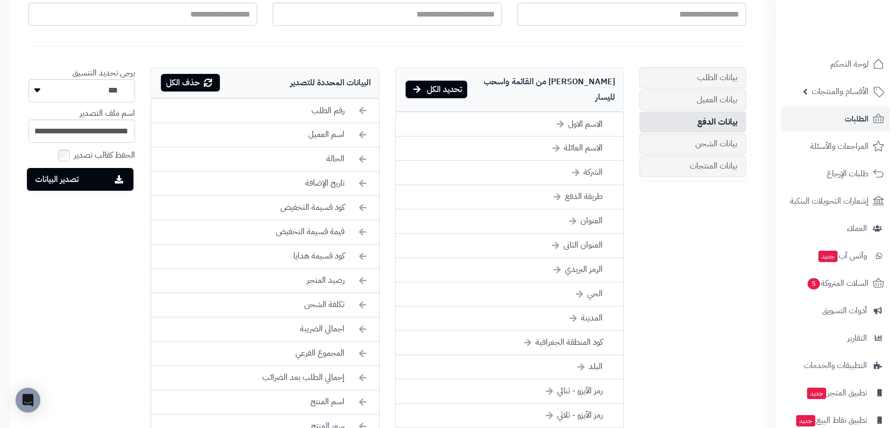
drag, startPoint x: 423, startPoint y: 83, endPoint x: 569, endPoint y: 117, distance: 149.5
click at [424, 83] on div "تحديد الكل" at bounding box center [437, 90] width 62 height 18
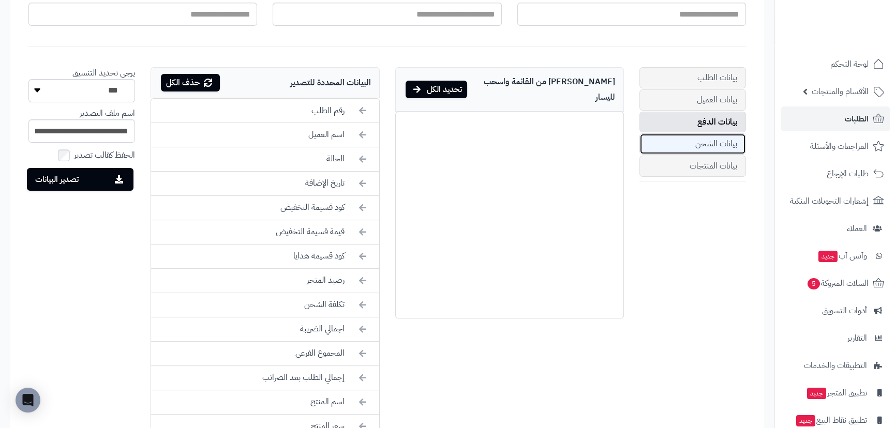
click at [685, 144] on link "بيانات الشحن" at bounding box center [693, 144] width 107 height 21
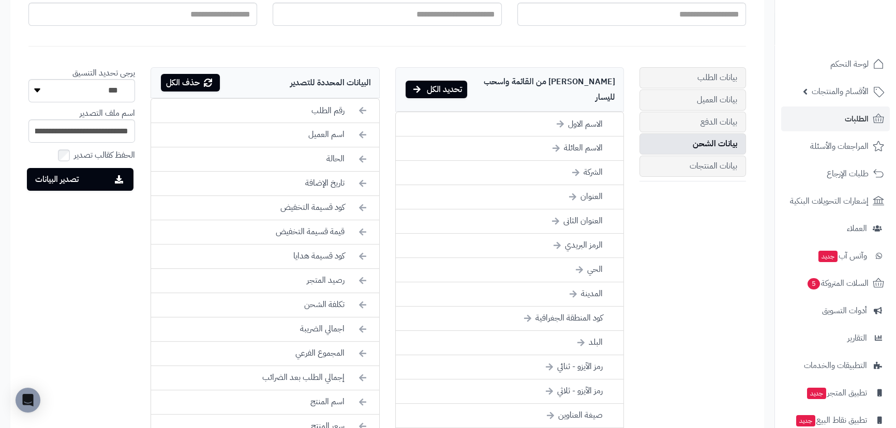
click at [450, 81] on div "تحديد الكل" at bounding box center [437, 90] width 62 height 18
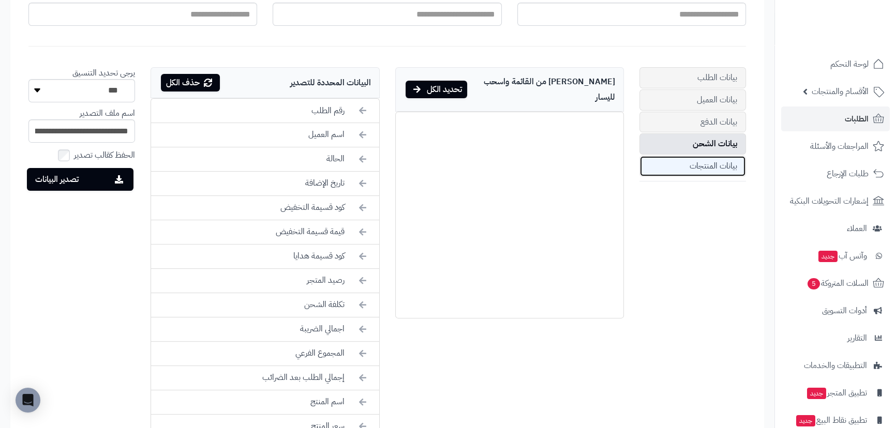
click at [694, 170] on link "بيانات المنتجات" at bounding box center [693, 166] width 107 height 21
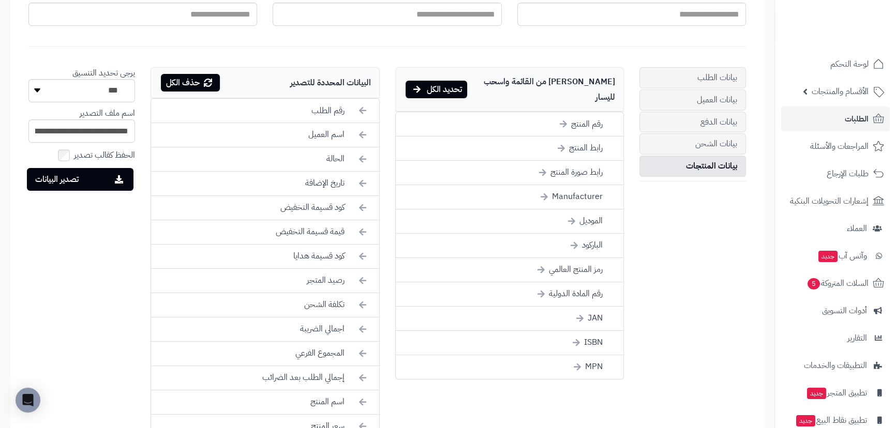
click at [444, 84] on div "تحديد الكل" at bounding box center [437, 90] width 62 height 18
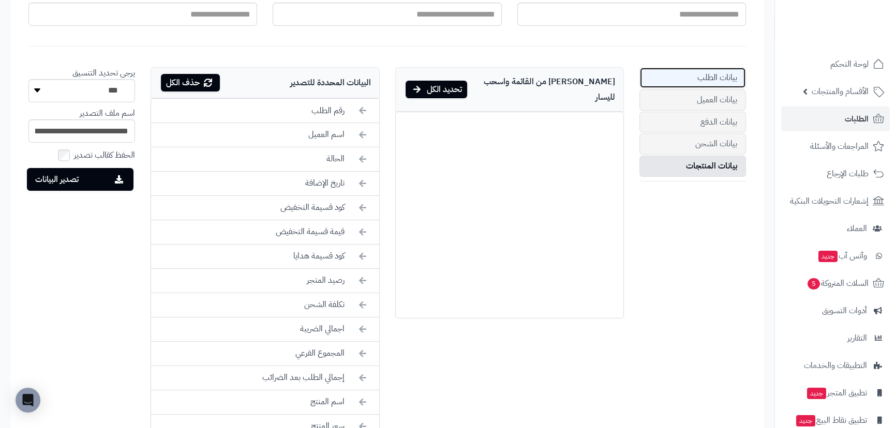
click at [713, 74] on link "بيانات الطلب" at bounding box center [693, 77] width 107 height 21
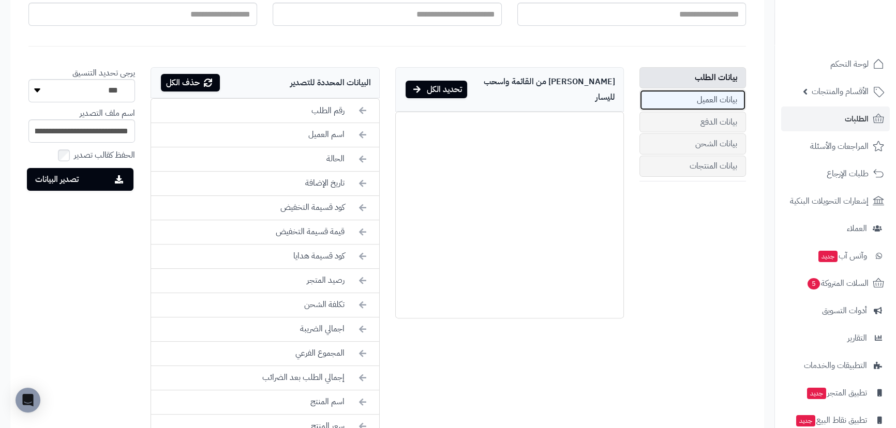
click at [710, 95] on link "بيانات العميل" at bounding box center [693, 100] width 107 height 21
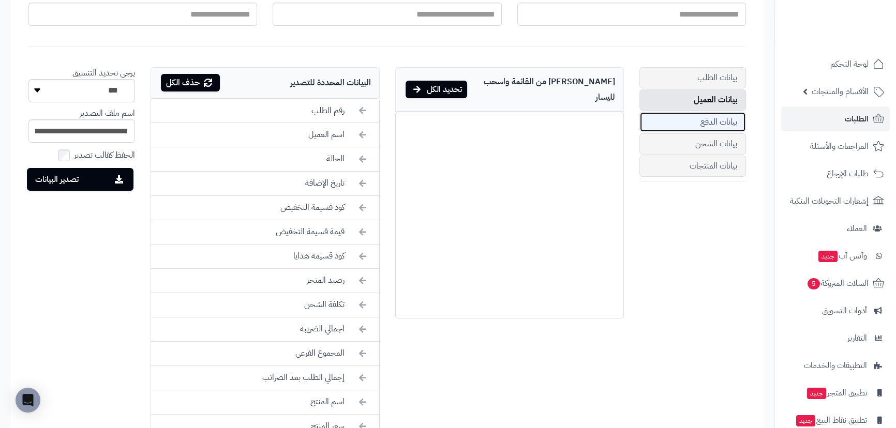
click at [717, 122] on link "بيانات الدفع" at bounding box center [693, 122] width 107 height 21
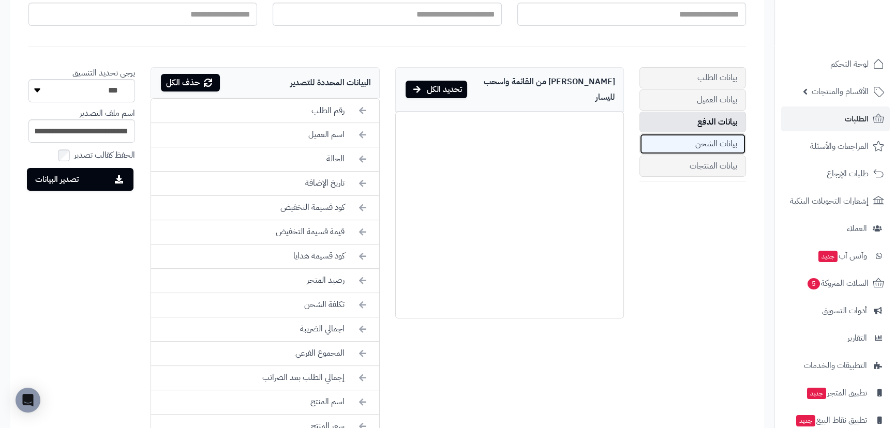
click at [717, 134] on link "بيانات الشحن" at bounding box center [693, 144] width 107 height 21
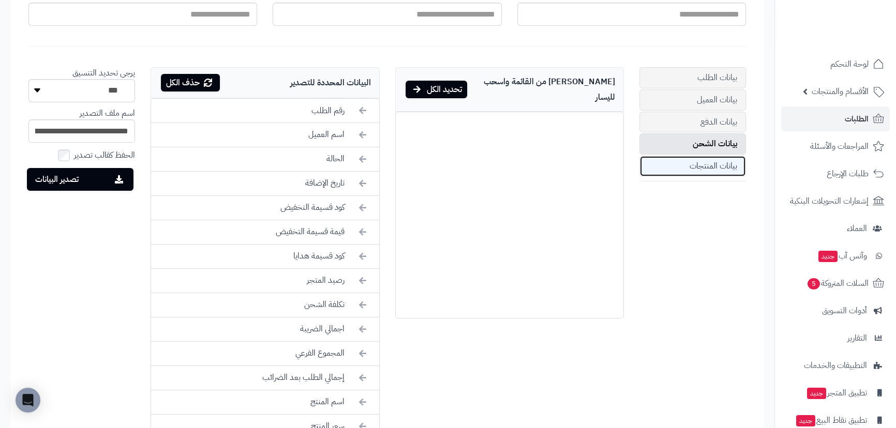
click at [715, 159] on link "بيانات المنتجات" at bounding box center [693, 166] width 107 height 21
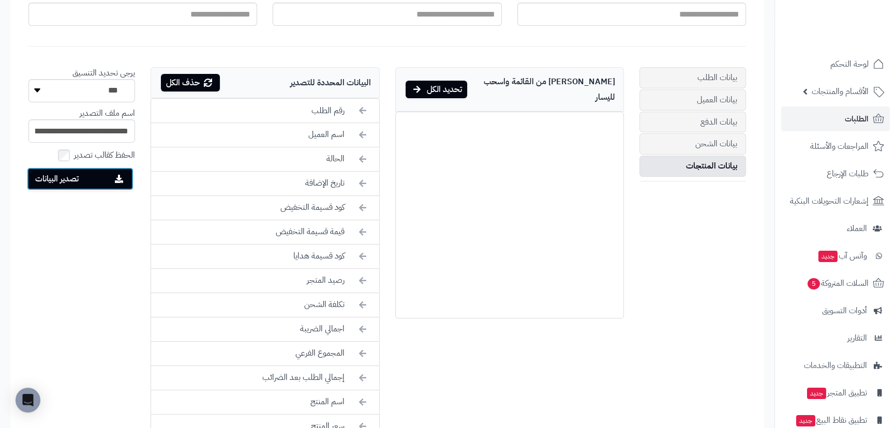
click at [109, 181] on button "تصدير البيانات" at bounding box center [80, 179] width 107 height 23
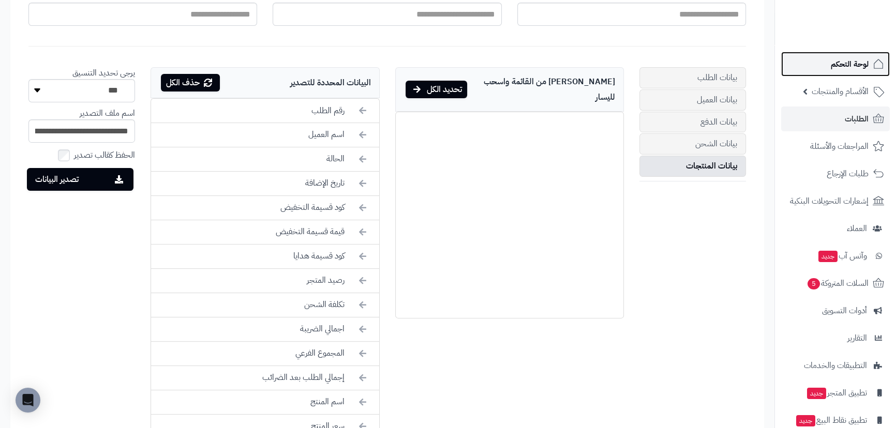
click at [853, 59] on span "لوحة التحكم" at bounding box center [850, 64] width 38 height 14
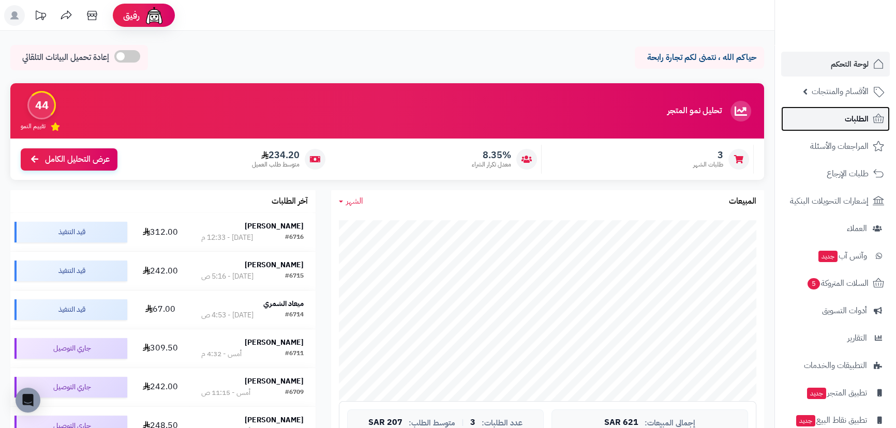
click at [849, 119] on span "الطلبات" at bounding box center [857, 119] width 24 height 14
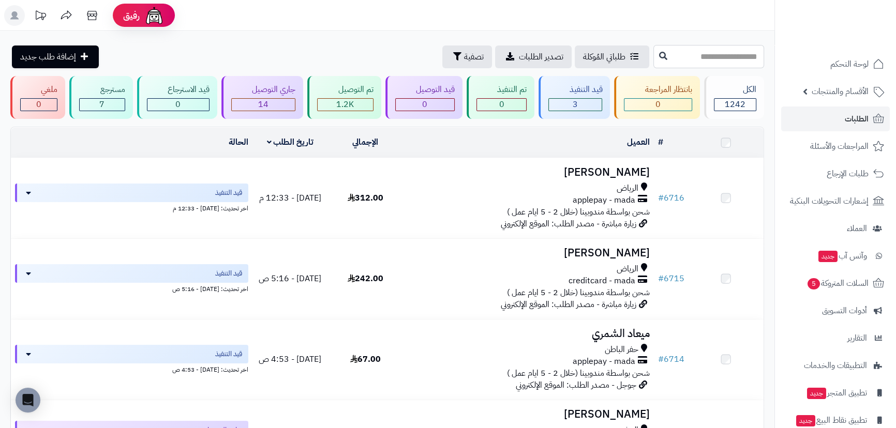
click at [707, 58] on input "text" at bounding box center [709, 56] width 111 height 23
type input "****"
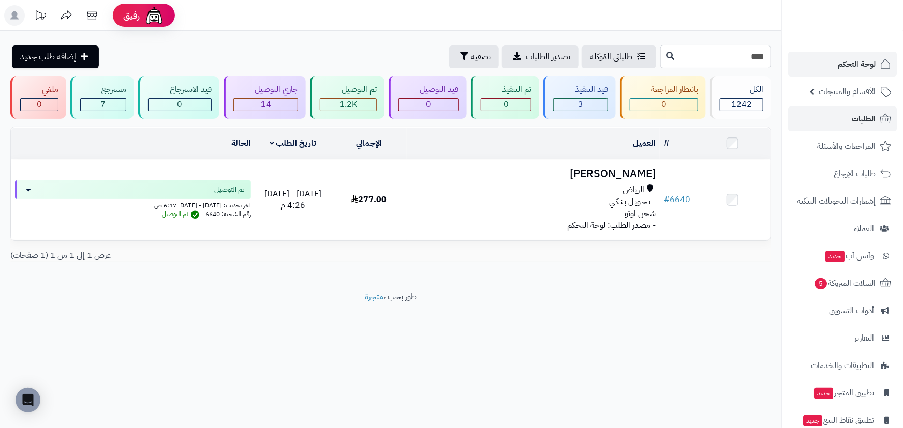
drag, startPoint x: 736, startPoint y: 60, endPoint x: 786, endPoint y: 60, distance: 49.2
click at [784, 60] on div "**********" at bounding box center [451, 214] width 903 height 428
type input "****"
click at [854, 62] on span "لوحة التحكم" at bounding box center [857, 64] width 38 height 14
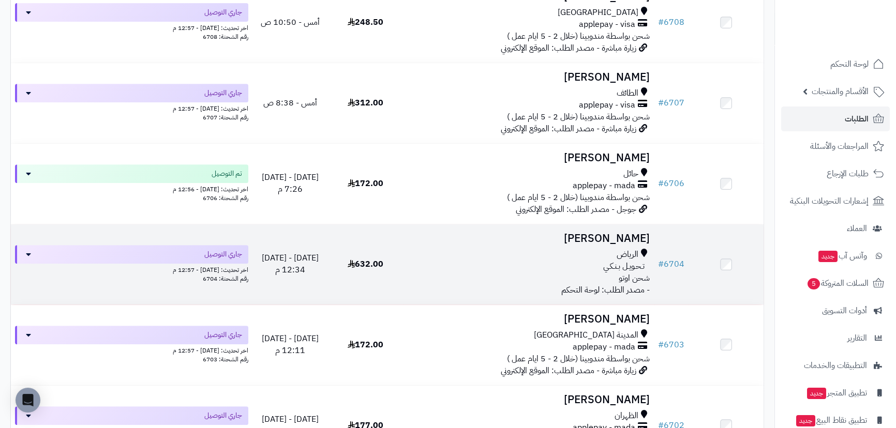
scroll to position [611, 0]
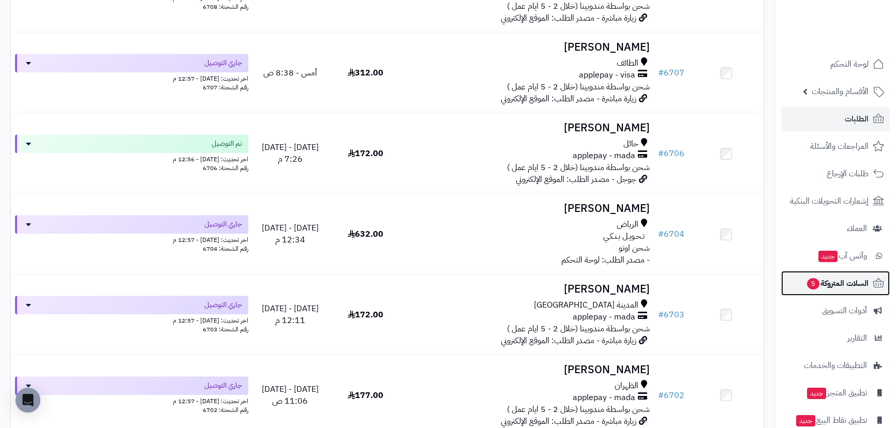
click at [834, 272] on link "السلات المتروكة 5" at bounding box center [835, 283] width 109 height 25
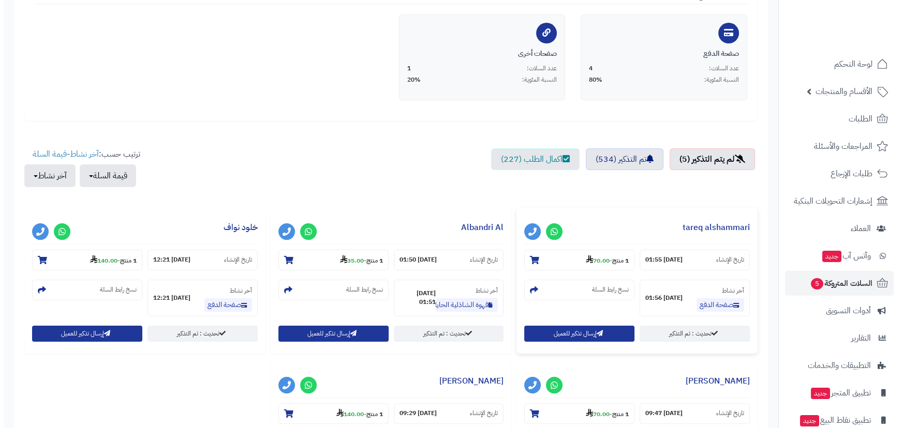
scroll to position [235, 0]
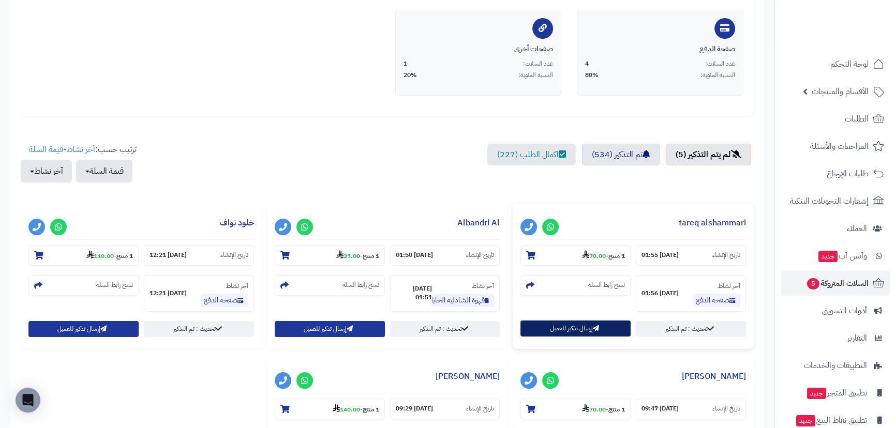
click at [562, 325] on button "إرسال تذكير للعميل" at bounding box center [576, 329] width 110 height 16
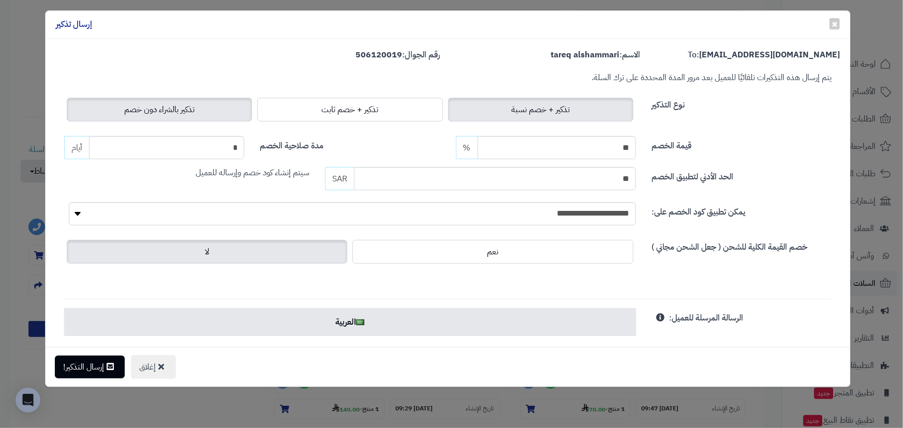
click at [170, 109] on span "تذكير بالشراء دون خصم" at bounding box center [159, 110] width 70 height 12
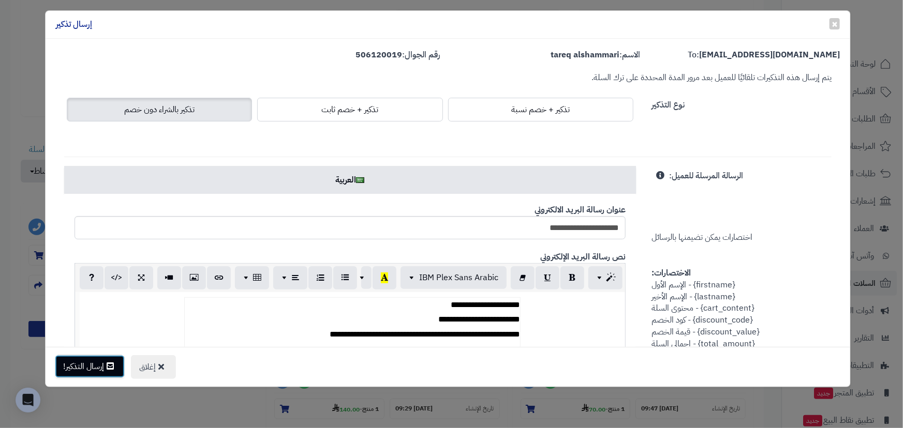
click at [100, 374] on button "إرسال التذكير!" at bounding box center [90, 367] width 70 height 23
